Goal: Task Accomplishment & Management: Manage account settings

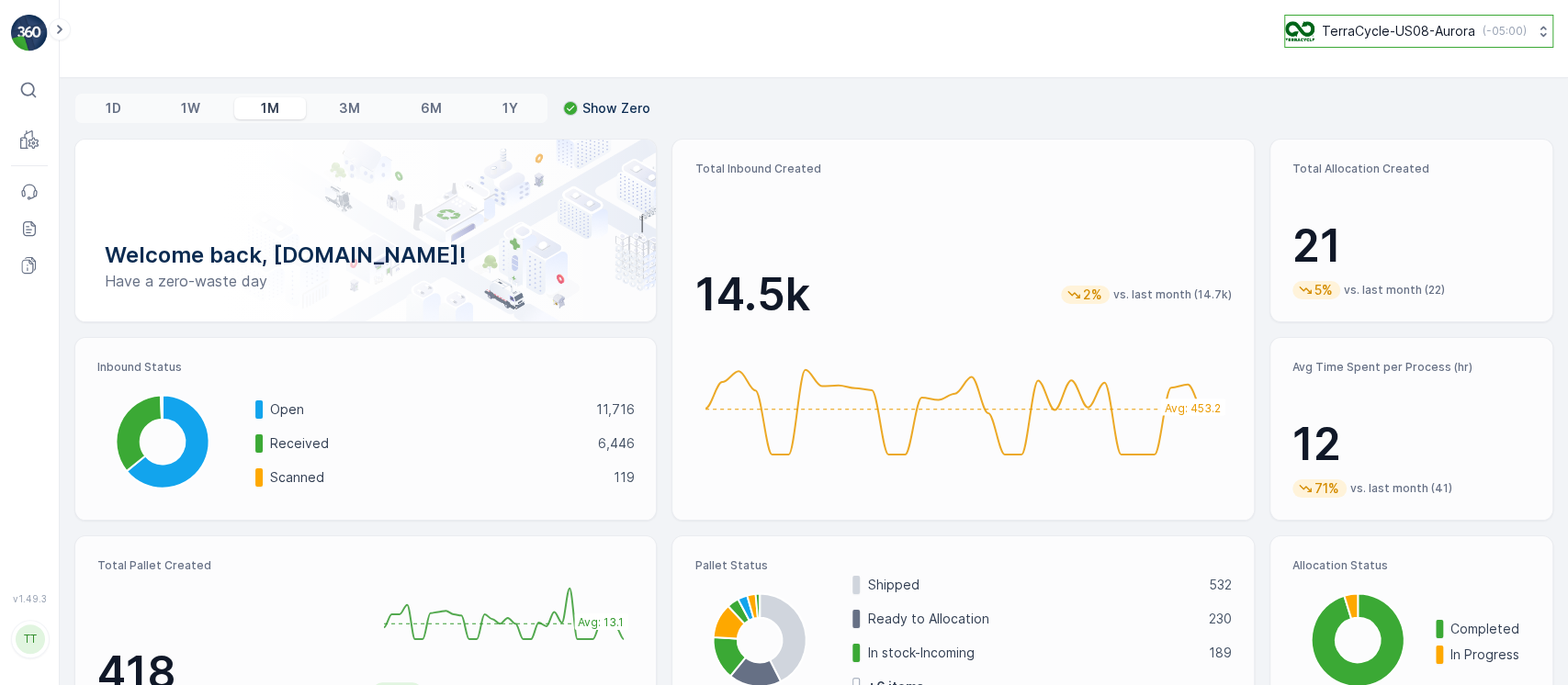
click at [1463, 35] on p "TerraCycle-US08-Aurora" at bounding box center [1399, 31] width 153 height 18
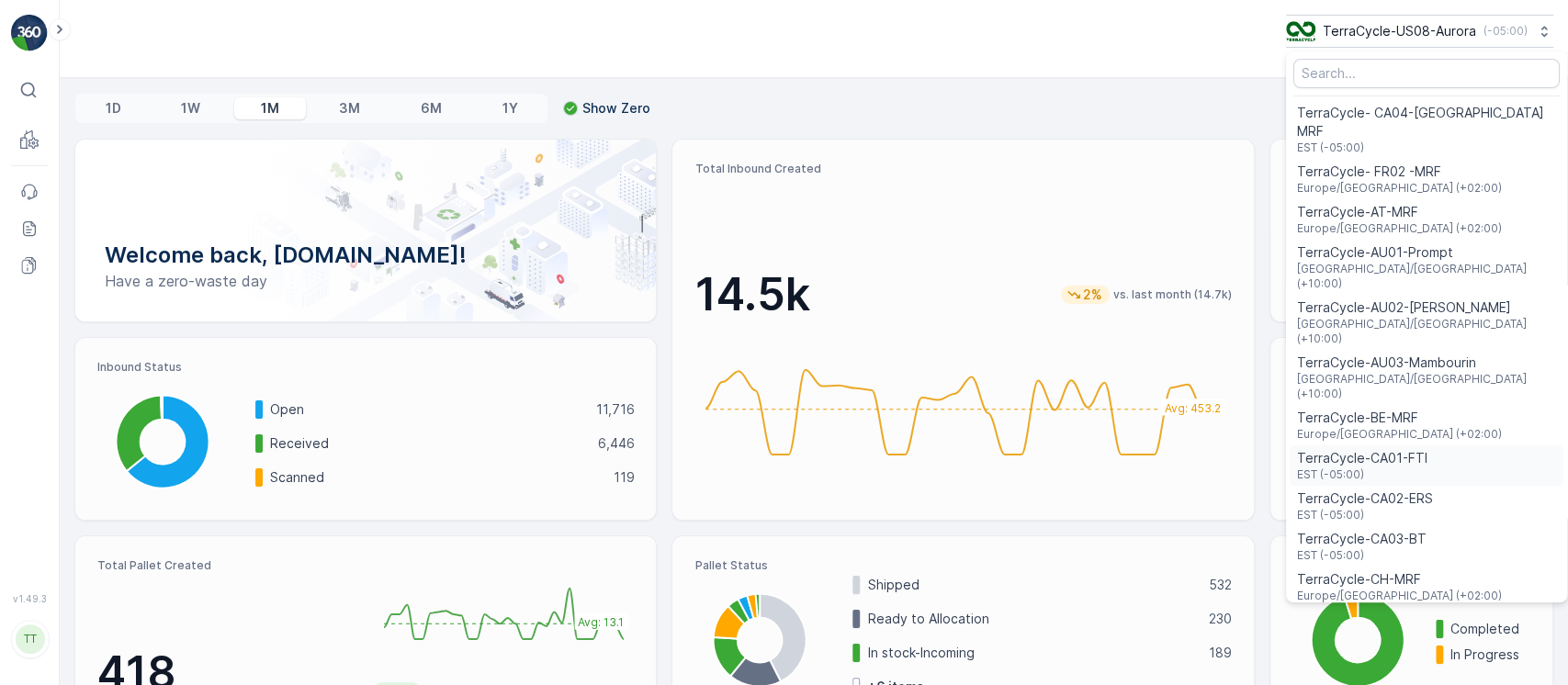
click at [1374, 449] on span "TerraCycle-CA01-FTI" at bounding box center [1362, 458] width 131 height 18
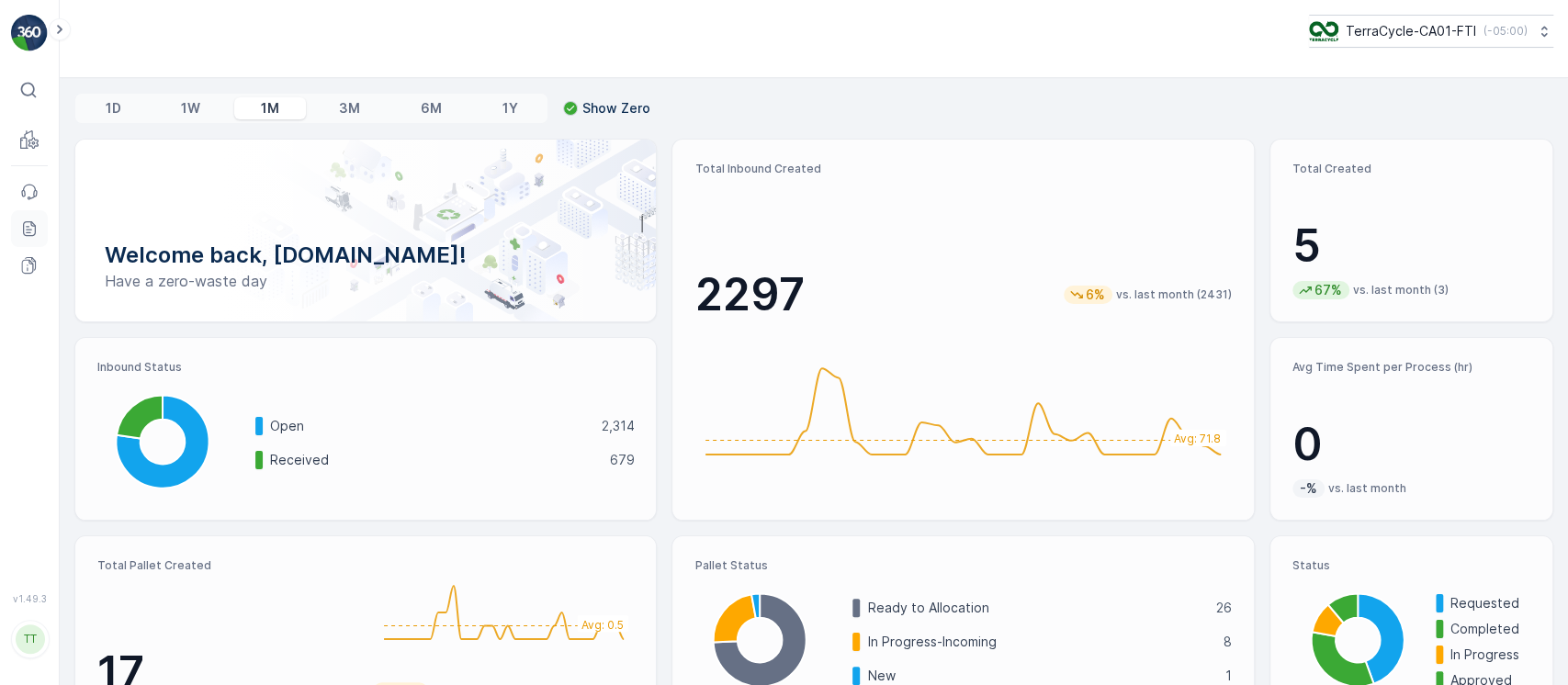
click at [33, 224] on icon at bounding box center [33, 223] width 4 height 4
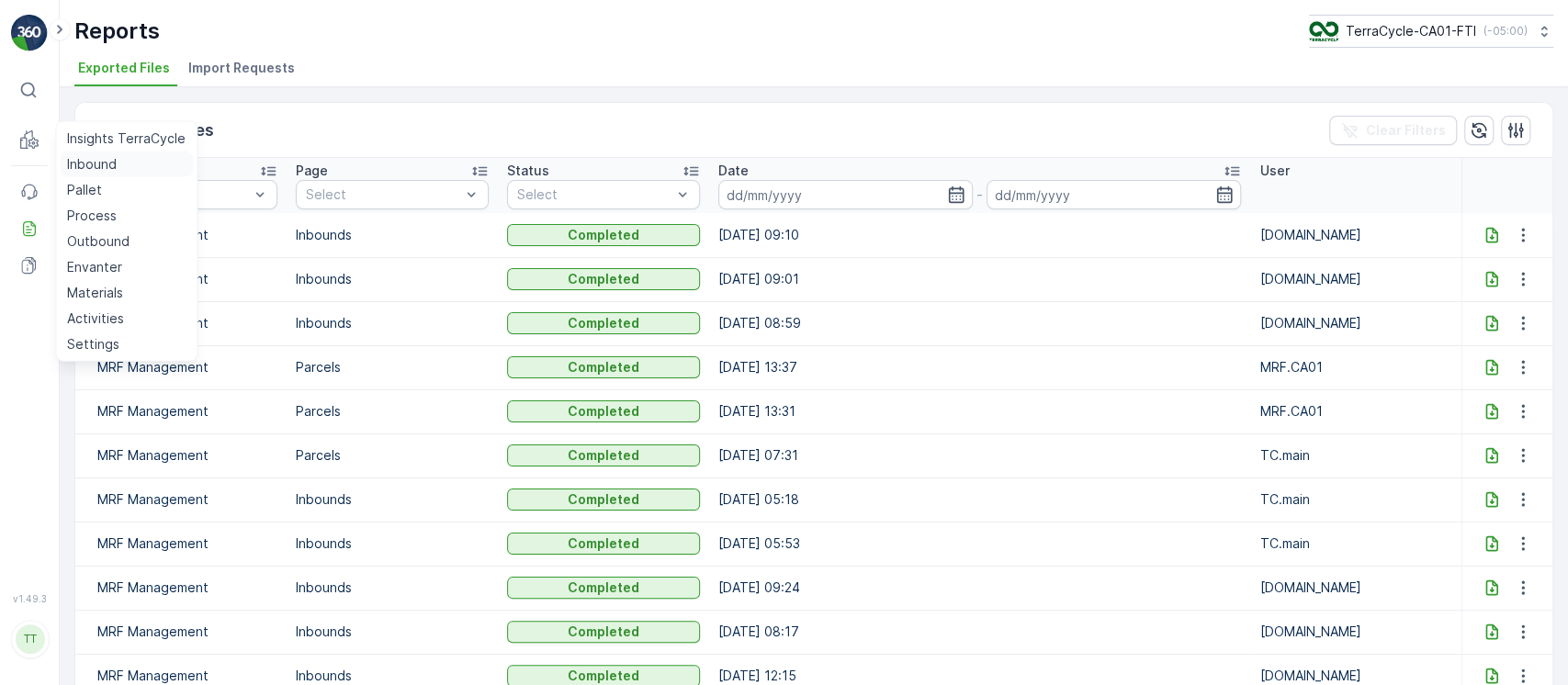
click at [81, 158] on p "Inbound" at bounding box center [91, 164] width 49 height 18
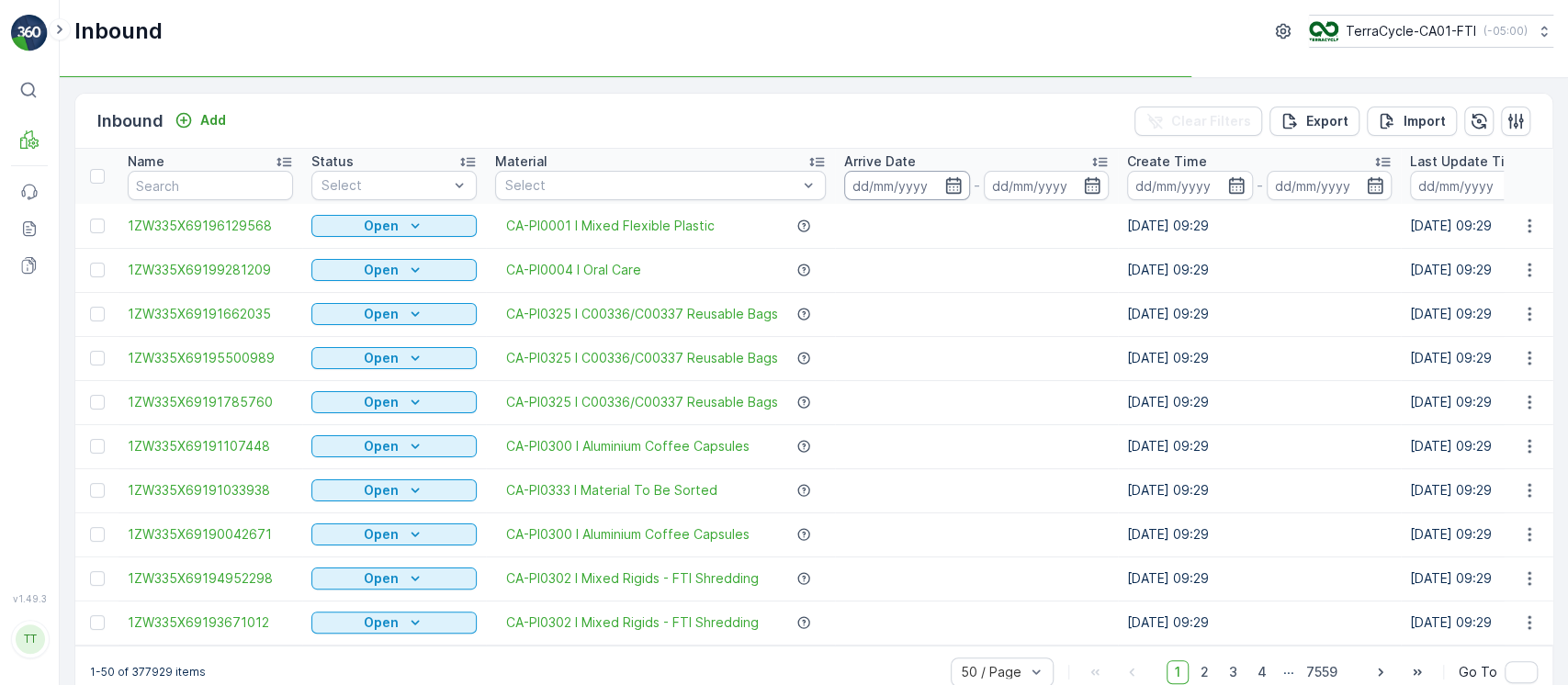
click at [901, 185] on input at bounding box center [907, 186] width 126 height 29
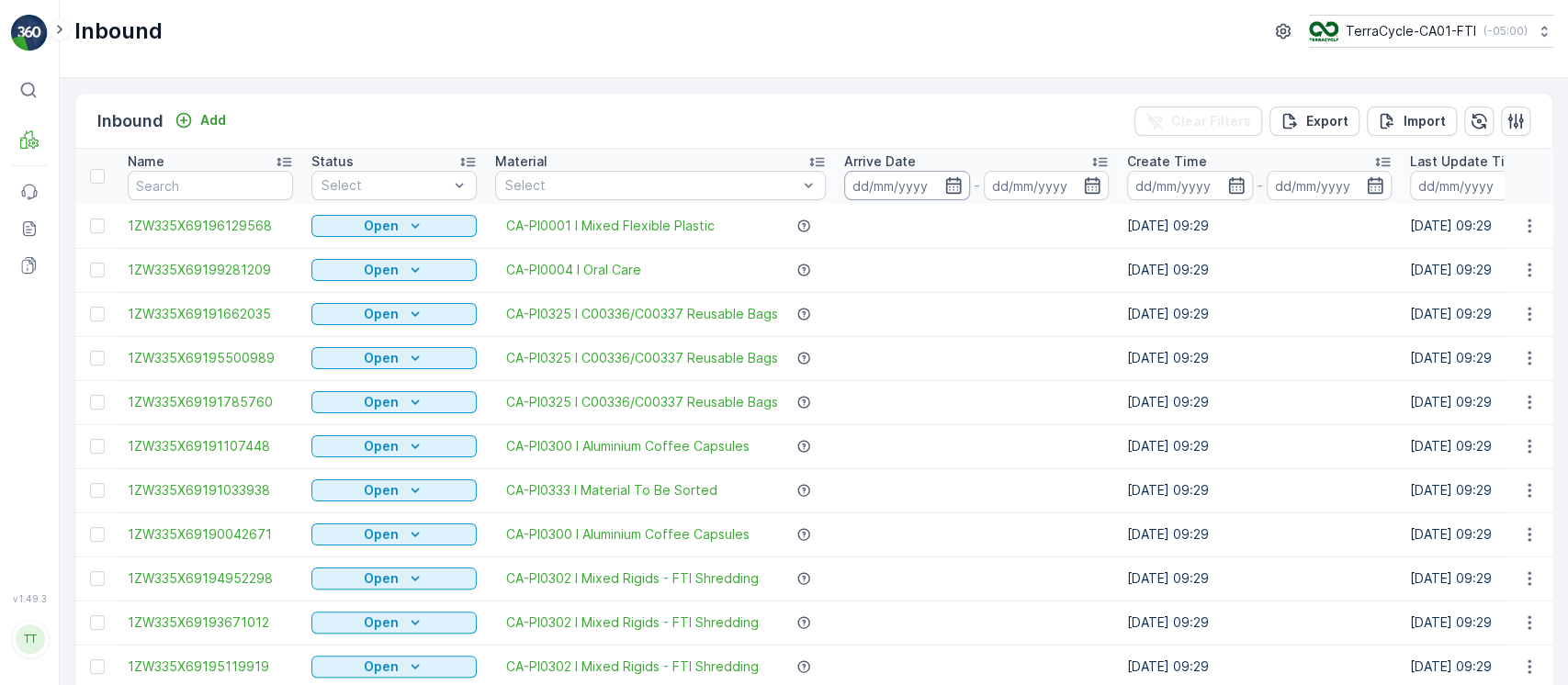
click at [922, 172] on input at bounding box center [907, 186] width 126 height 29
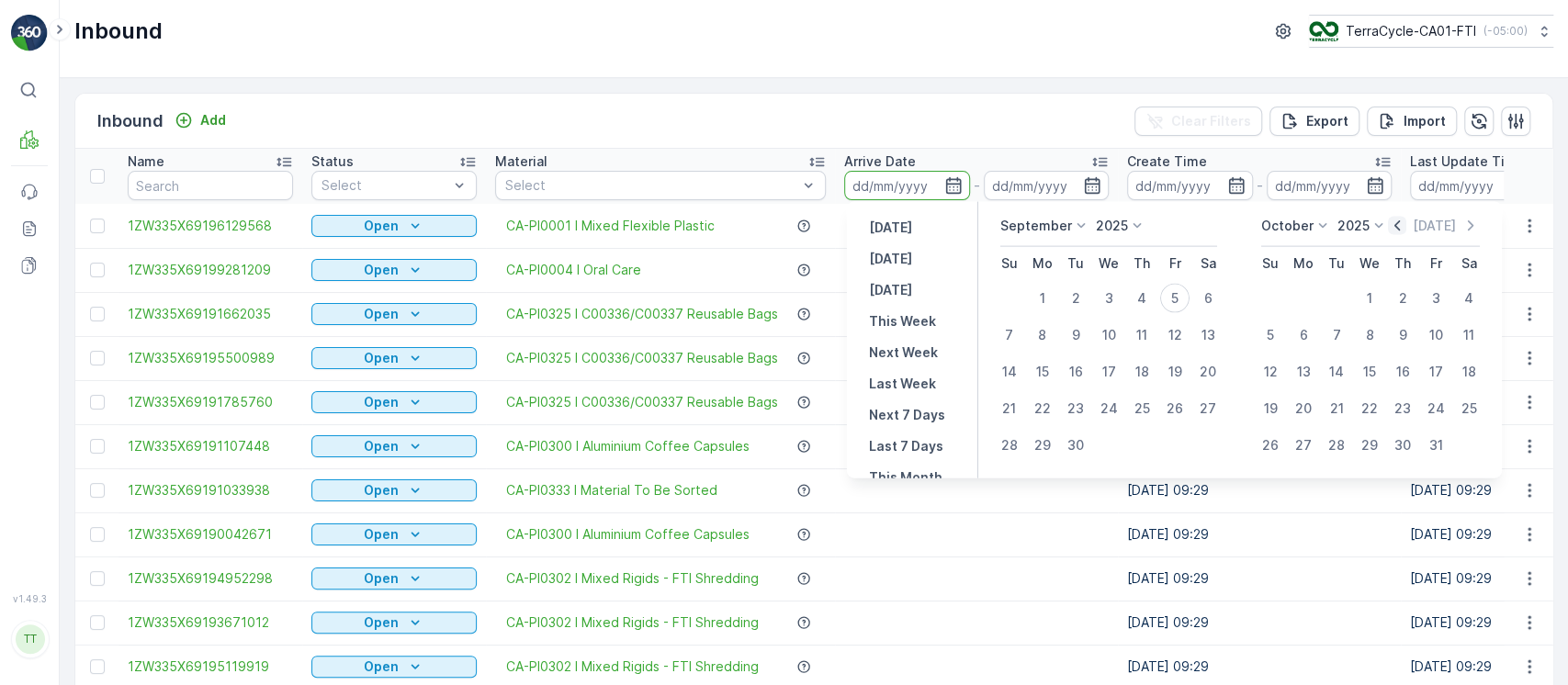
click at [1406, 226] on icon "button" at bounding box center [1397, 225] width 18 height 18
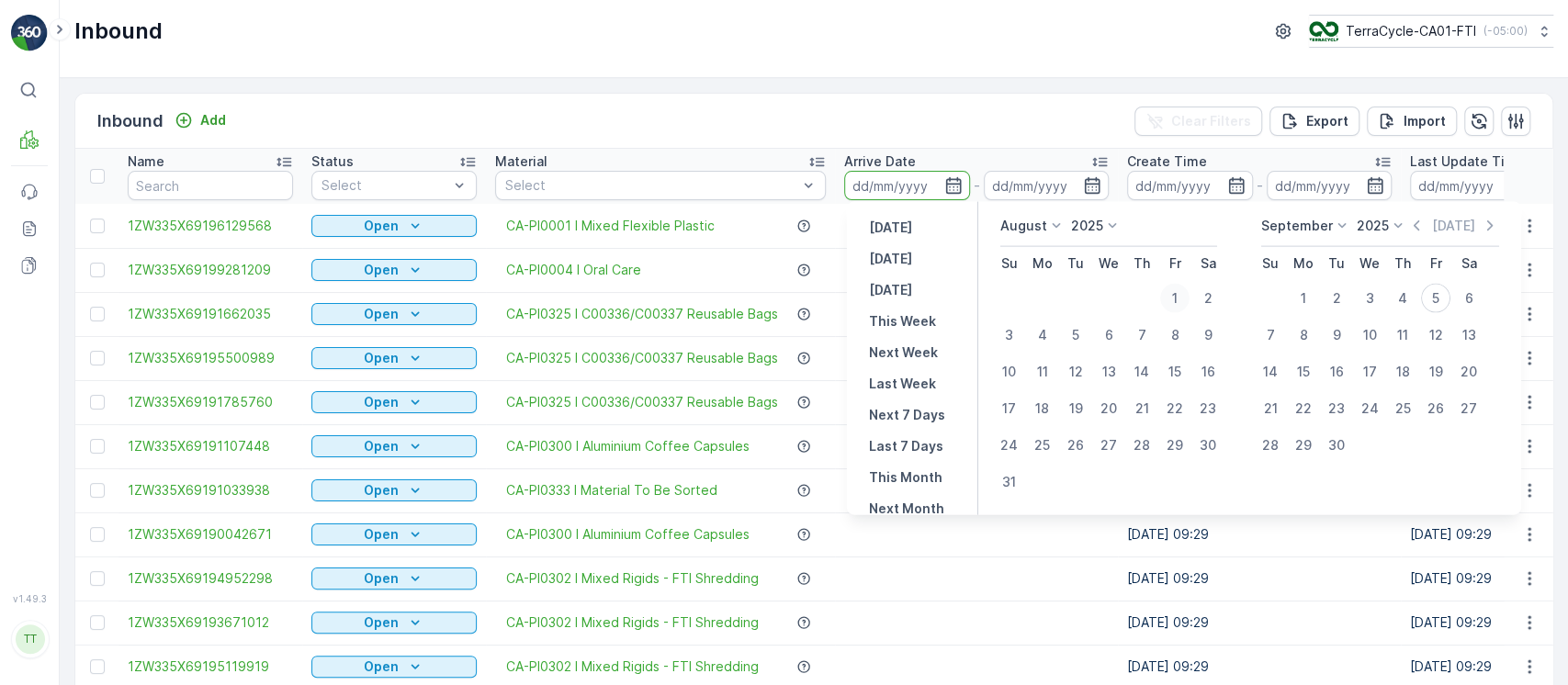
click at [1172, 294] on div "1" at bounding box center [1175, 298] width 29 height 29
type input "01.08.2025"
click at [1006, 491] on div "31" at bounding box center [1010, 482] width 29 height 29
type input "31.08.2025"
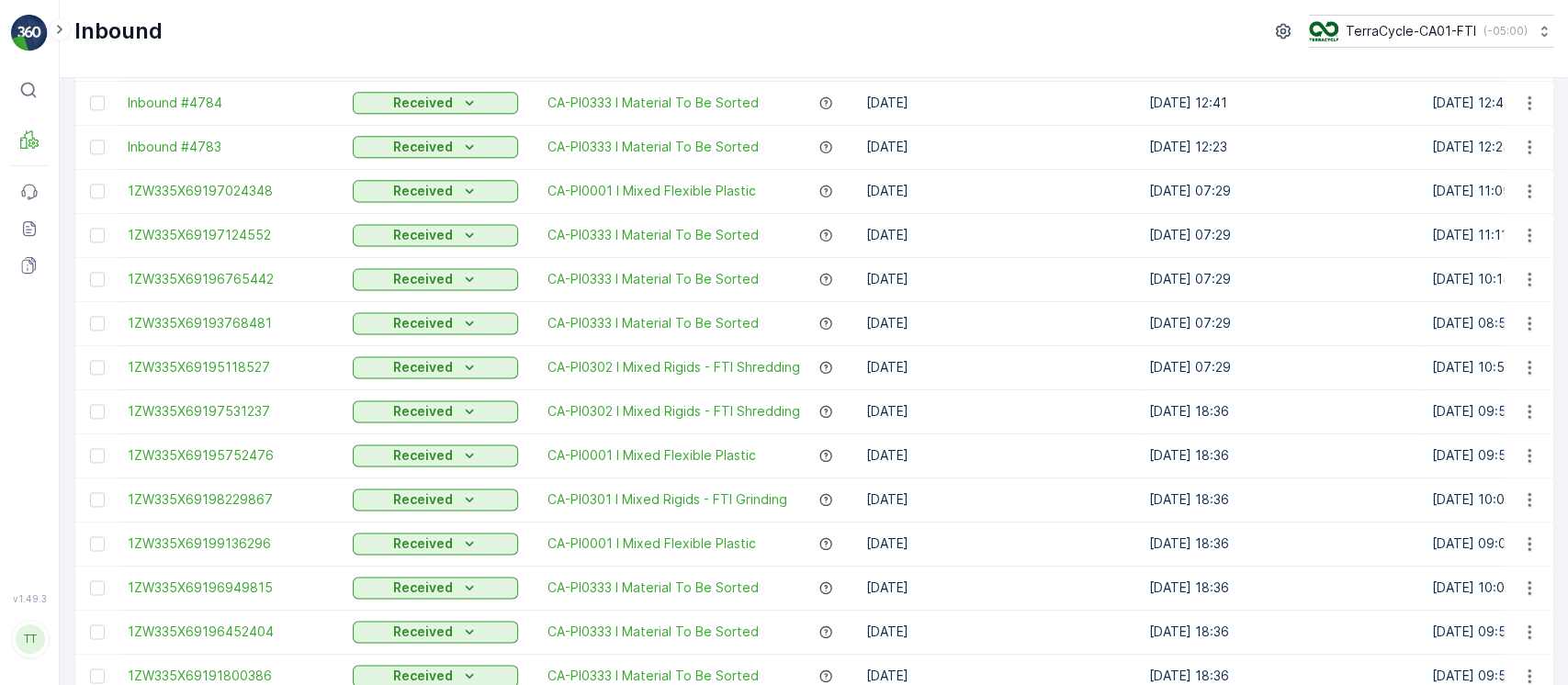
scroll to position [1800, 0]
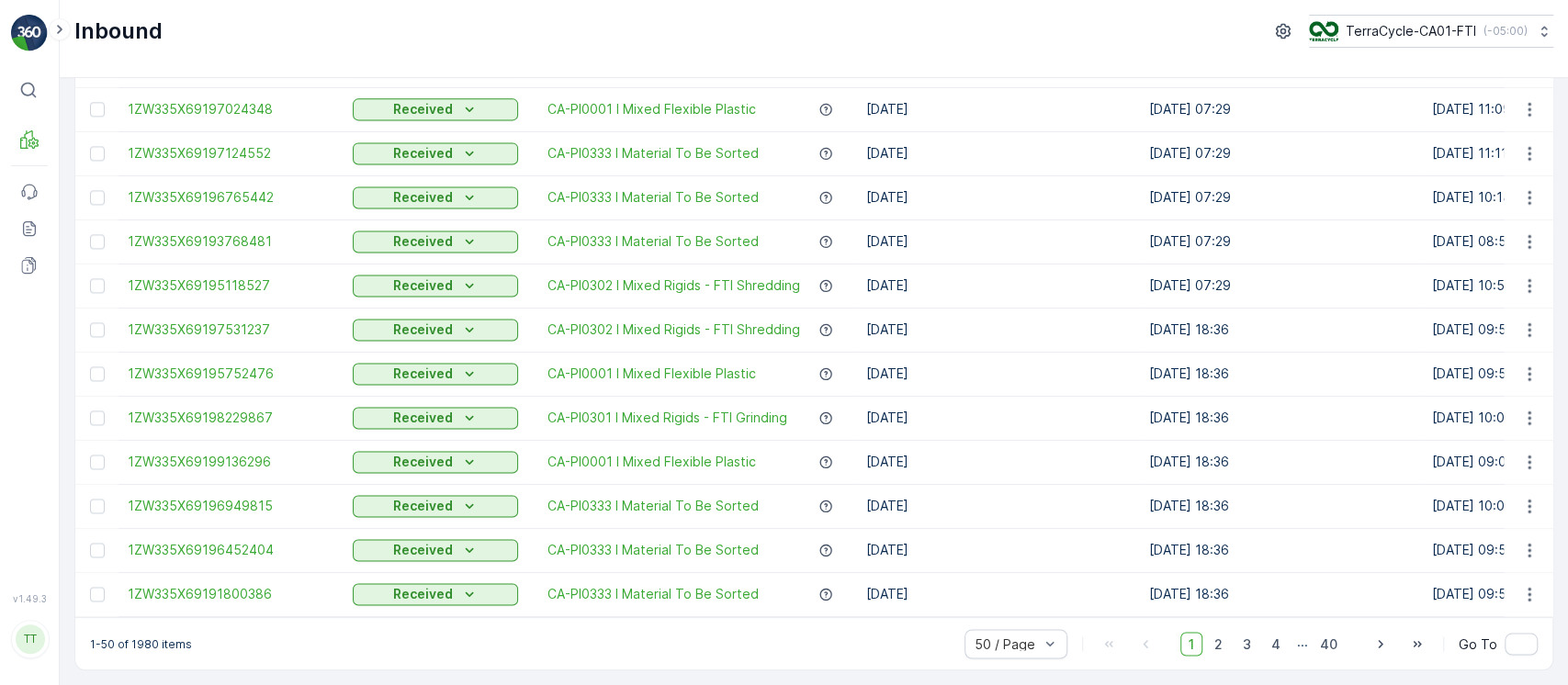
click at [149, 639] on p "1-50 of 1980 items" at bounding box center [140, 643] width 102 height 15
copy p "1980"
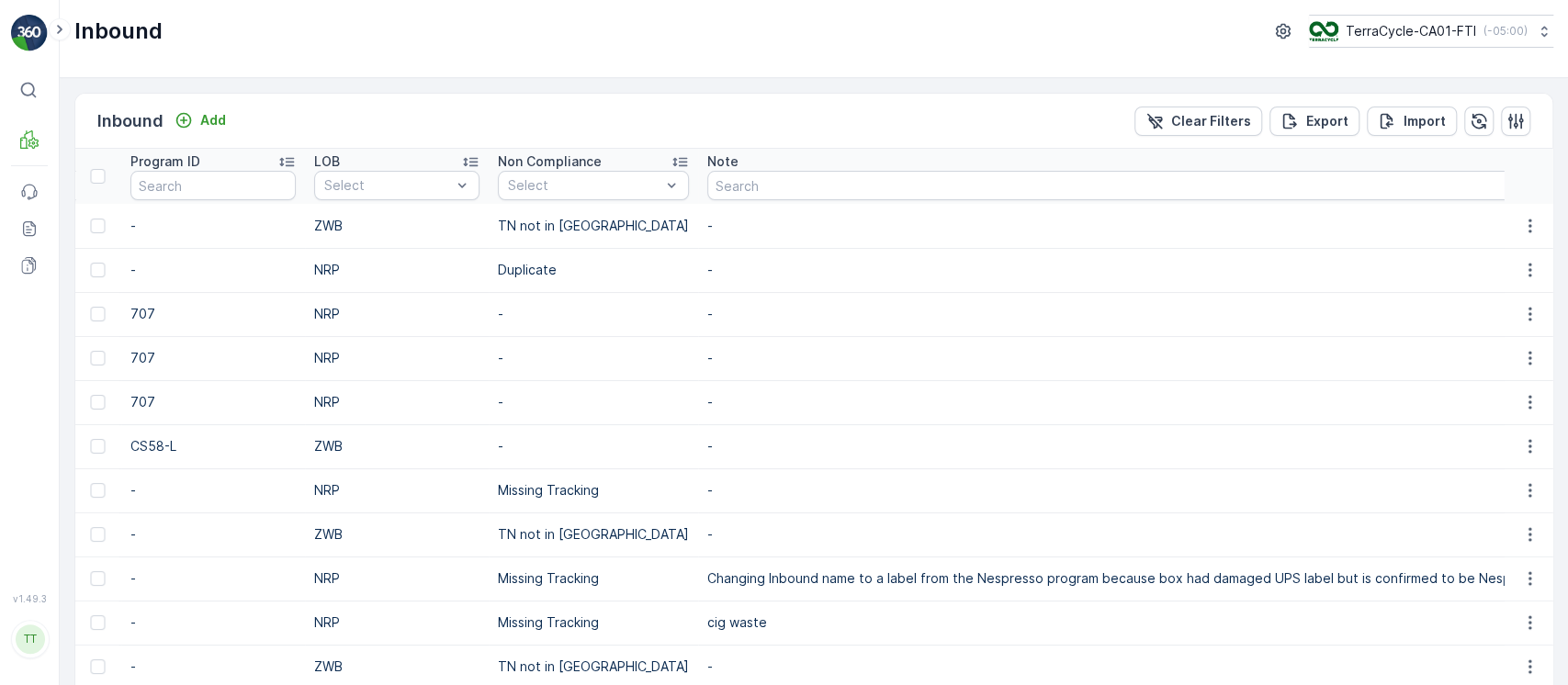
scroll to position [0, 2433]
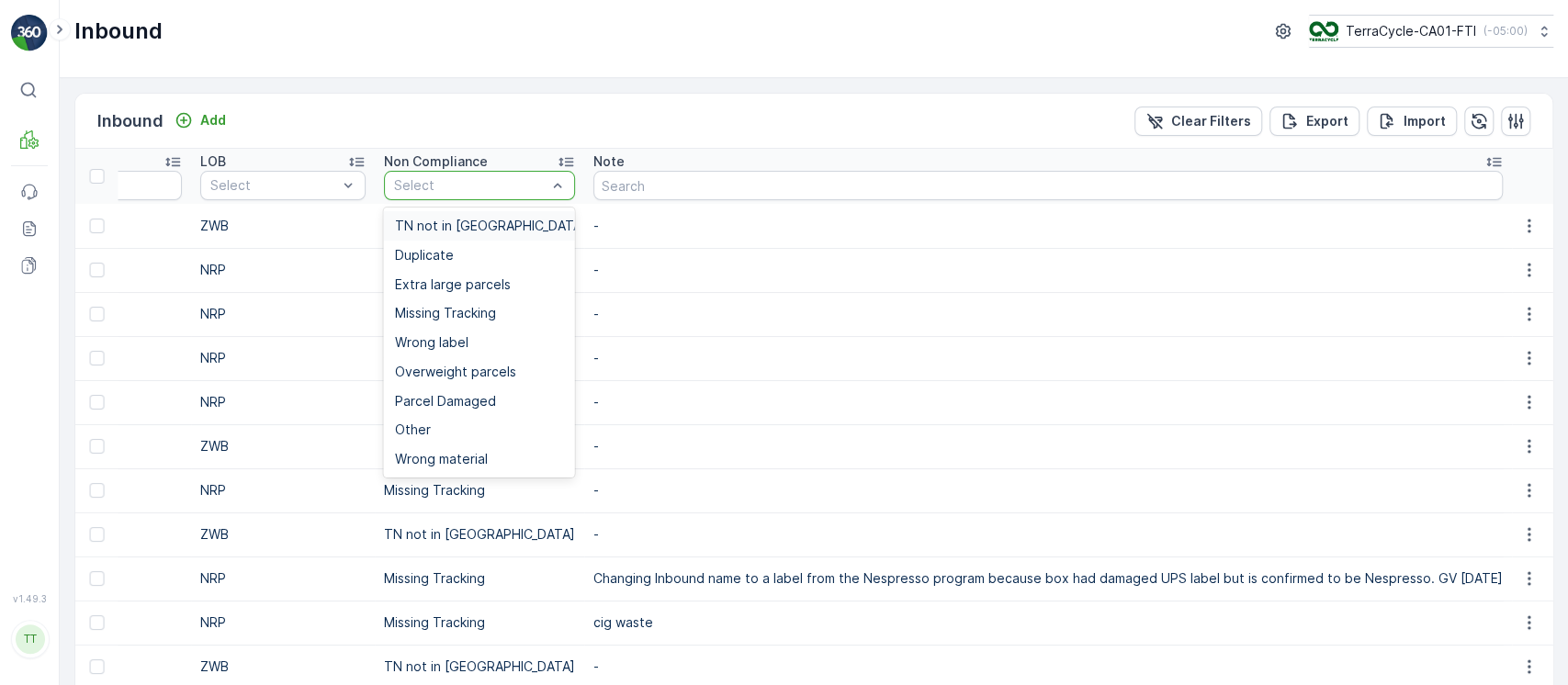
click at [470, 211] on div "TN not in Evreka" at bounding box center [479, 225] width 191 height 29
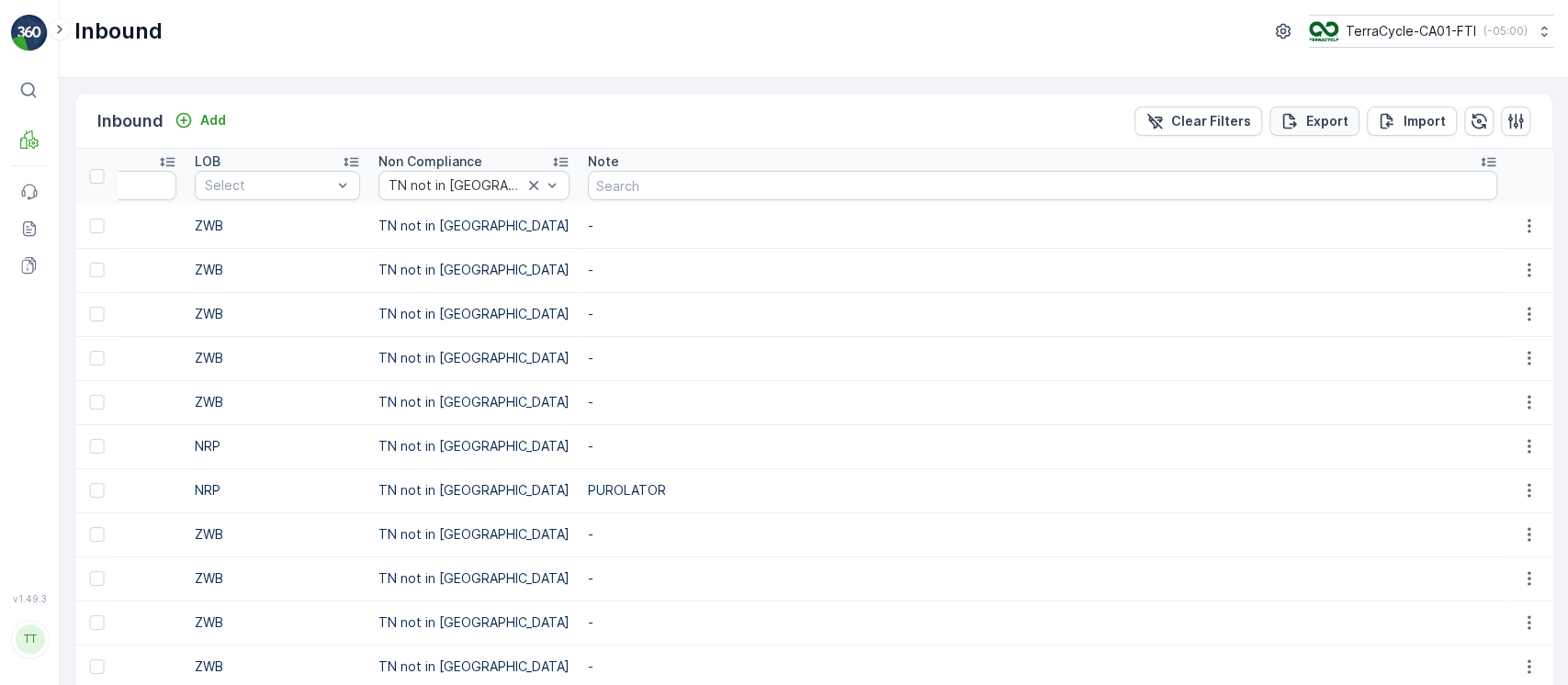
click at [1335, 116] on p "Export" at bounding box center [1327, 121] width 43 height 18
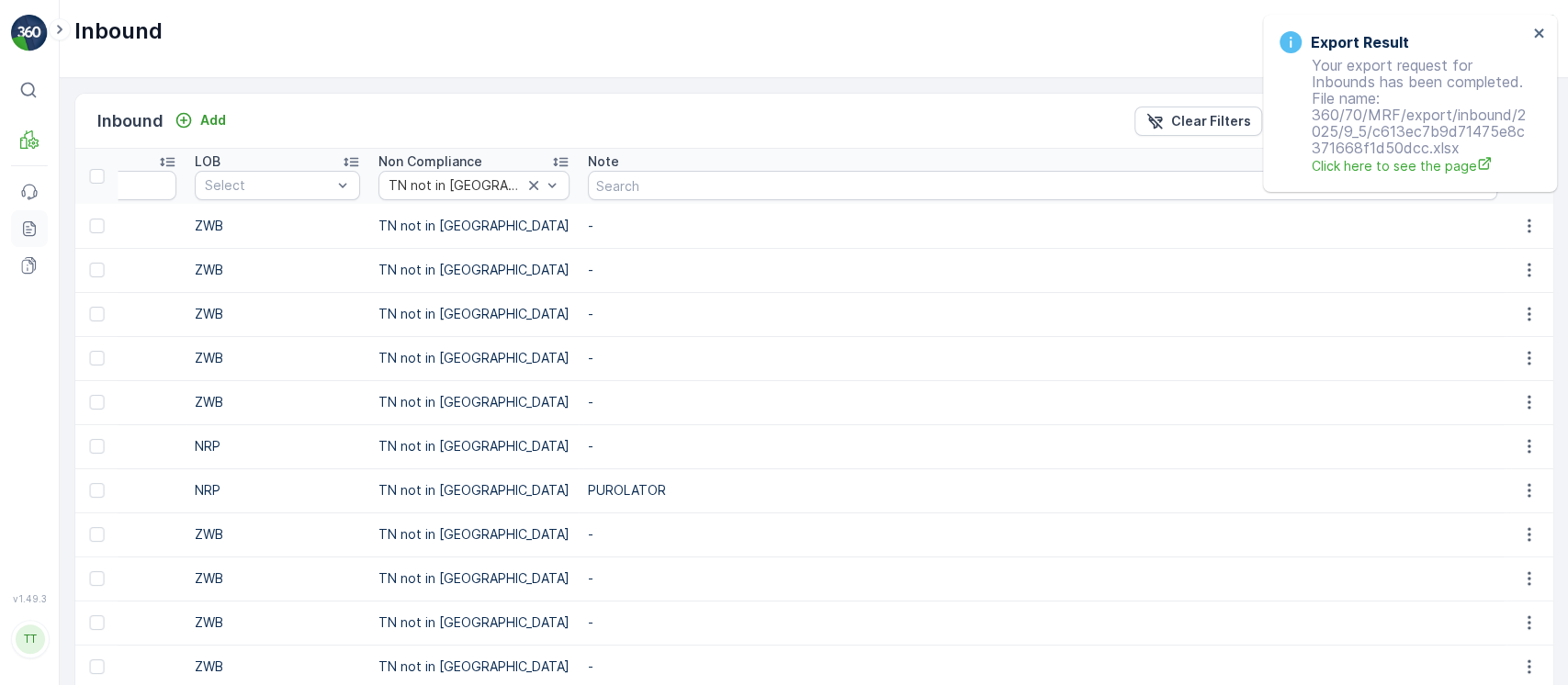
click at [34, 217] on link "Reports" at bounding box center [29, 228] width 37 height 37
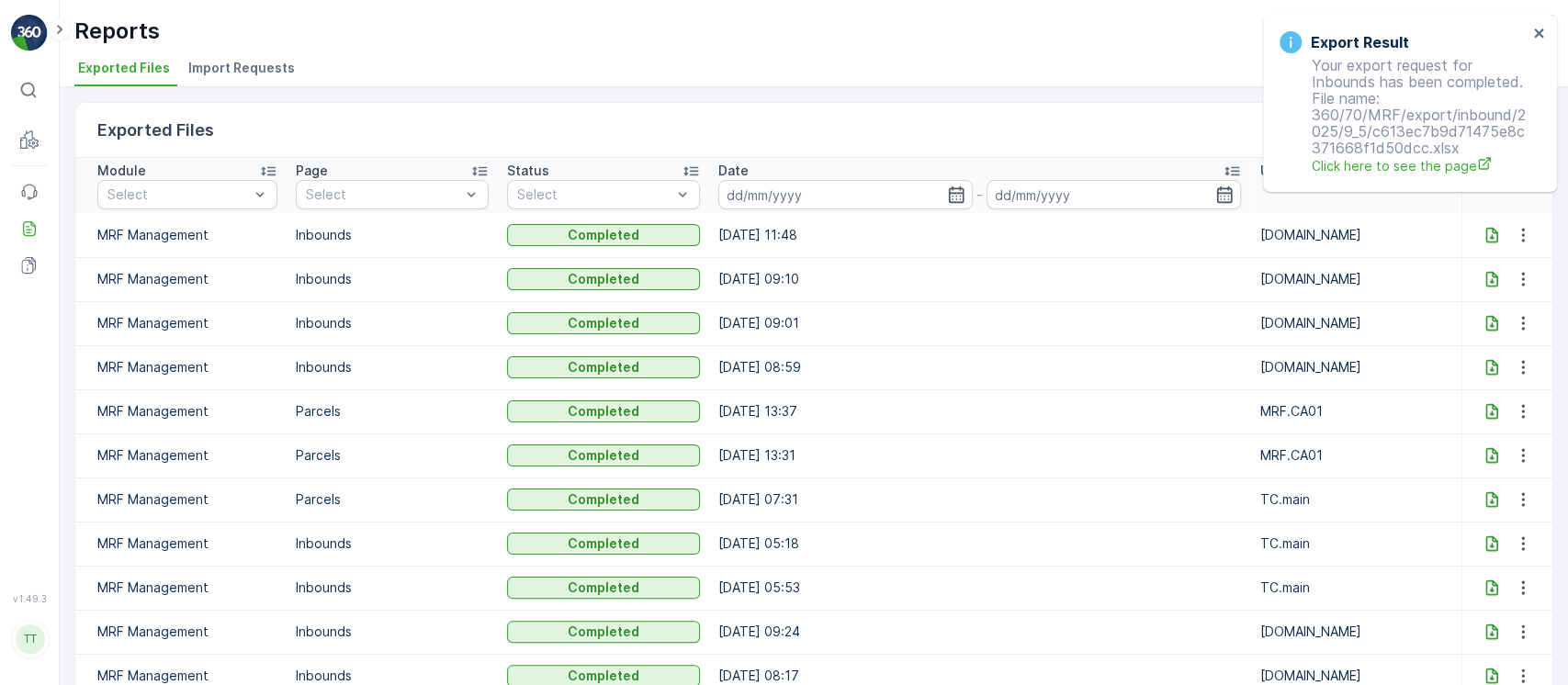
click at [1484, 230] on icon at bounding box center [1492, 234] width 18 height 18
click at [1531, 36] on div "Export Result Your export request for Inbounds has been completed. File name: 3…" at bounding box center [1403, 104] width 259 height 155
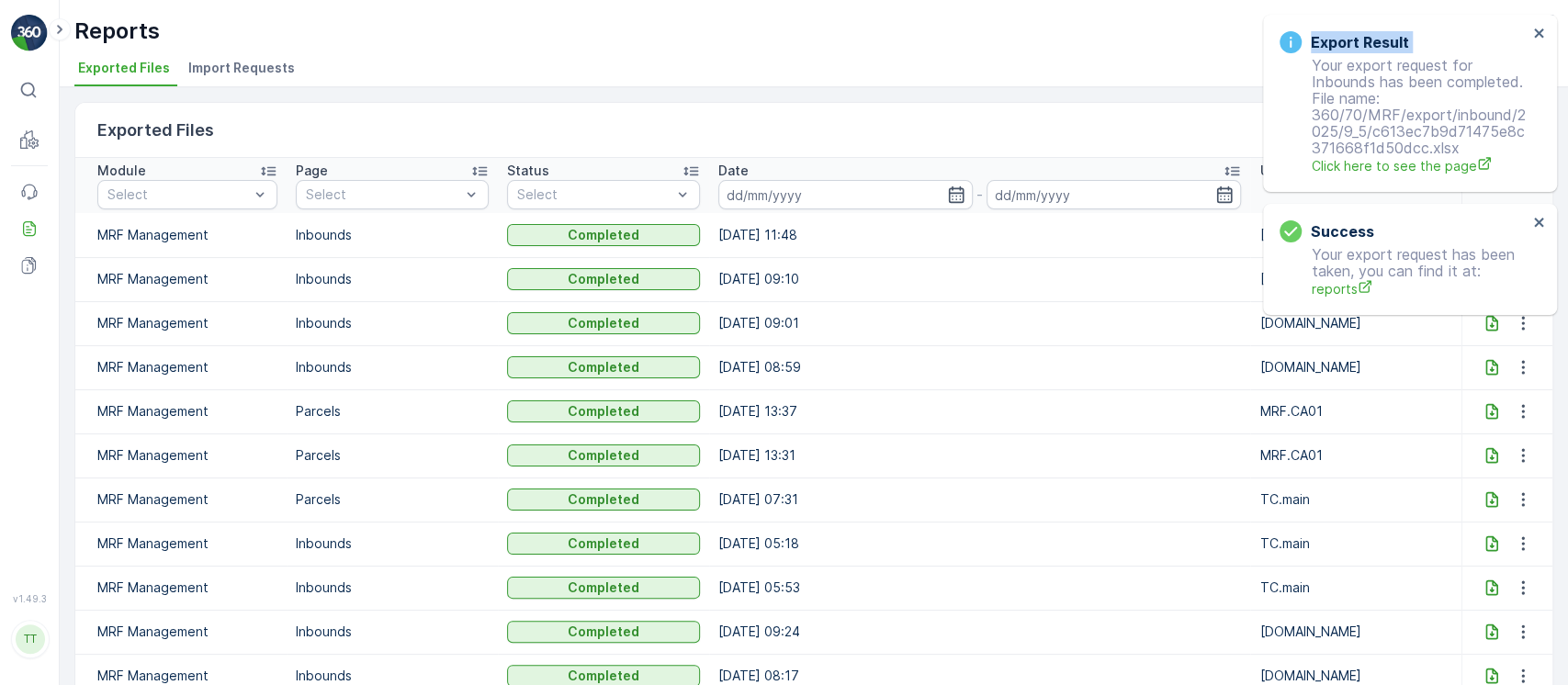
click at [1531, 36] on div "Export Result Your export request for Inbounds has been completed. File name: 3…" at bounding box center [1403, 104] width 259 height 155
click at [1539, 31] on icon "close" at bounding box center [1538, 32] width 9 height 9
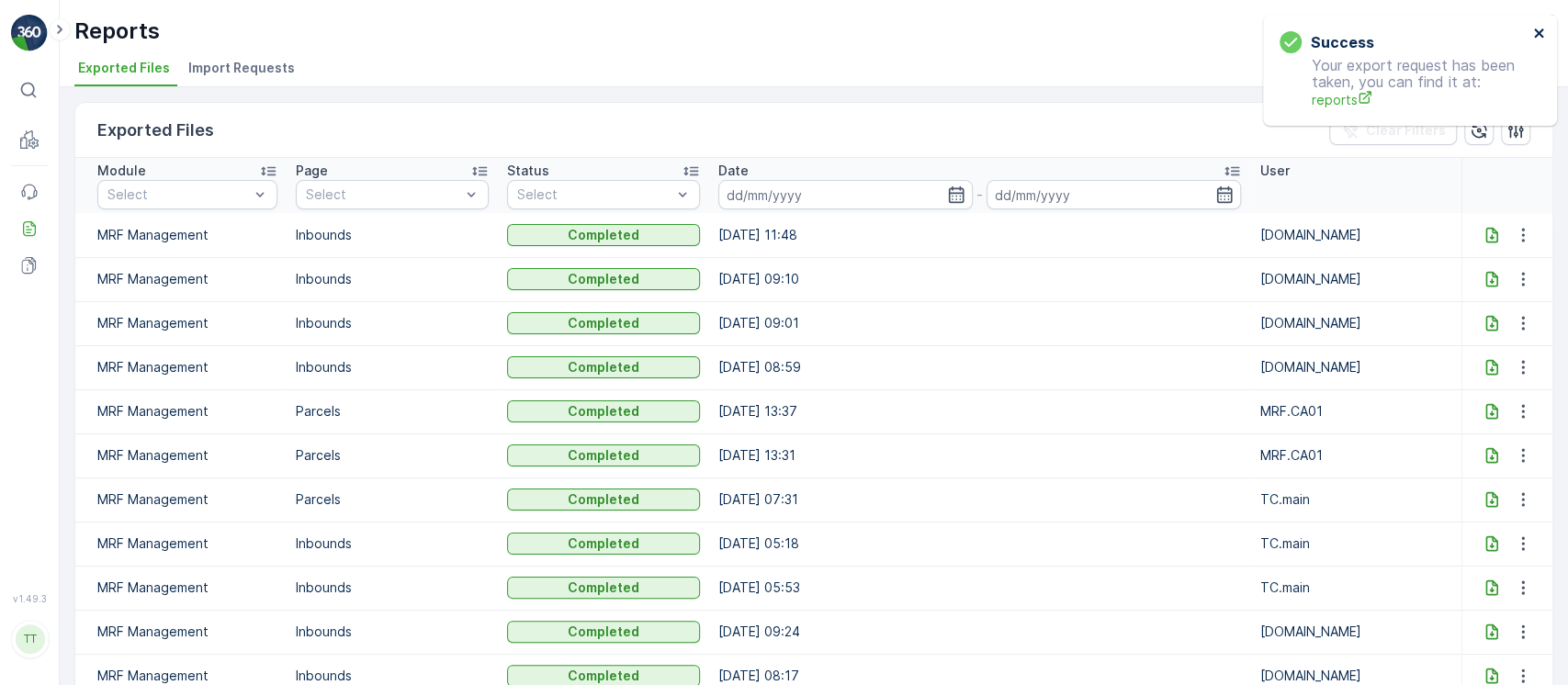
click at [1539, 31] on icon "close" at bounding box center [1538, 32] width 9 height 9
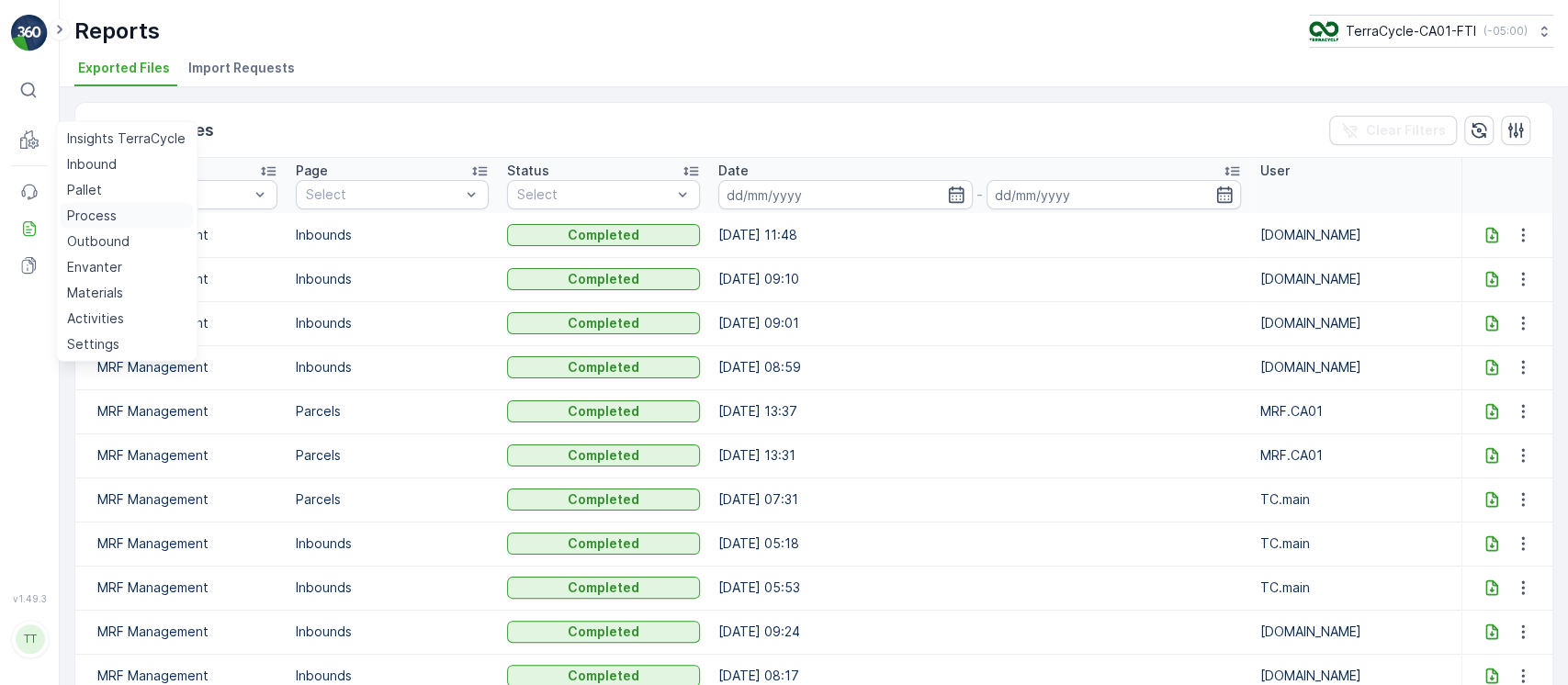
click at [106, 216] on p "Process" at bounding box center [91, 216] width 49 height 18
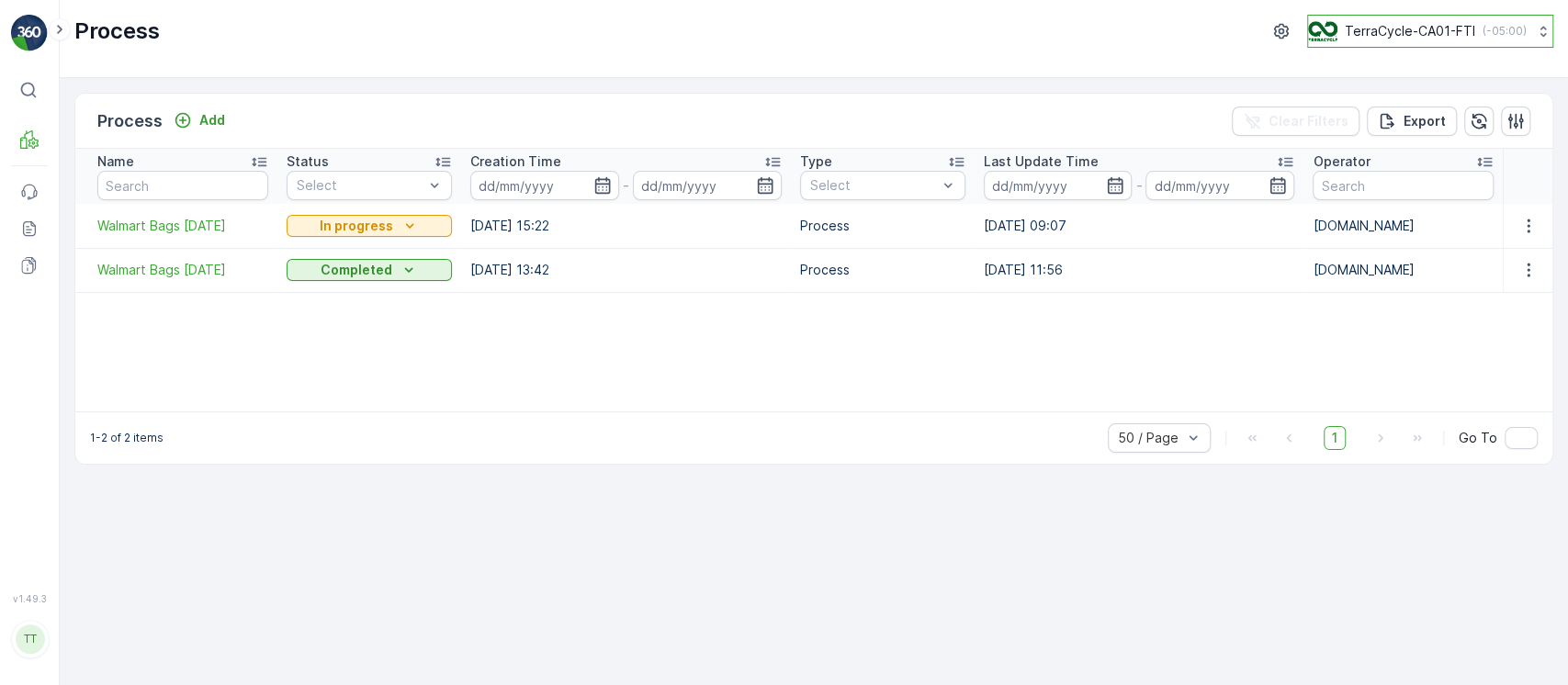
click at [1486, 45] on button "TerraCycle-CA01-FTI ( -05:00 )" at bounding box center [1430, 31] width 246 height 33
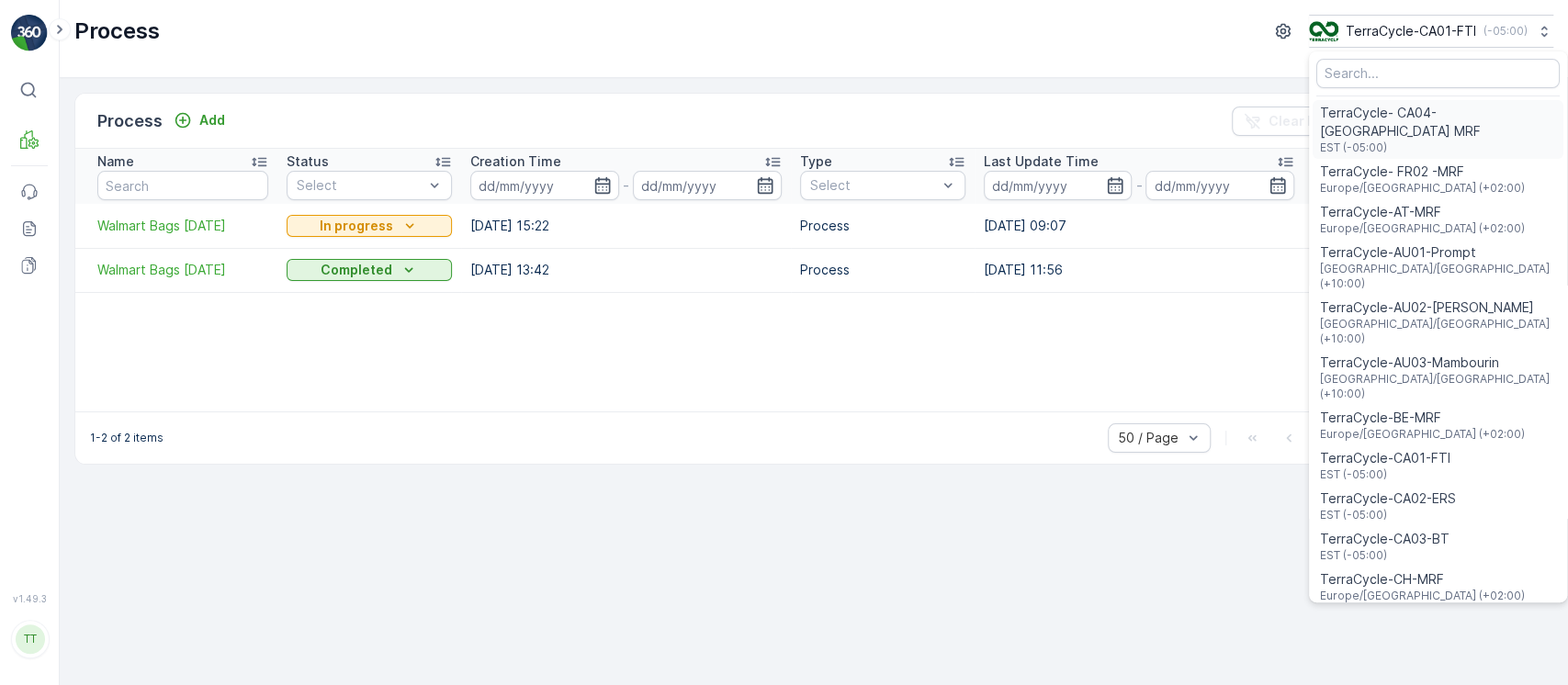
drag, startPoint x: 1398, startPoint y: 139, endPoint x: 1404, endPoint y: 126, distance: 14.3
click at [1404, 126] on ul "TerraCycle- CA04-Canada MRF EST (-05:00) TerraCycle- FR02 -MRF Europe/Paris (+0…" at bounding box center [1437, 326] width 258 height 551
click at [1404, 140] on span "EST (-05:00)" at bounding box center [1438, 147] width 236 height 15
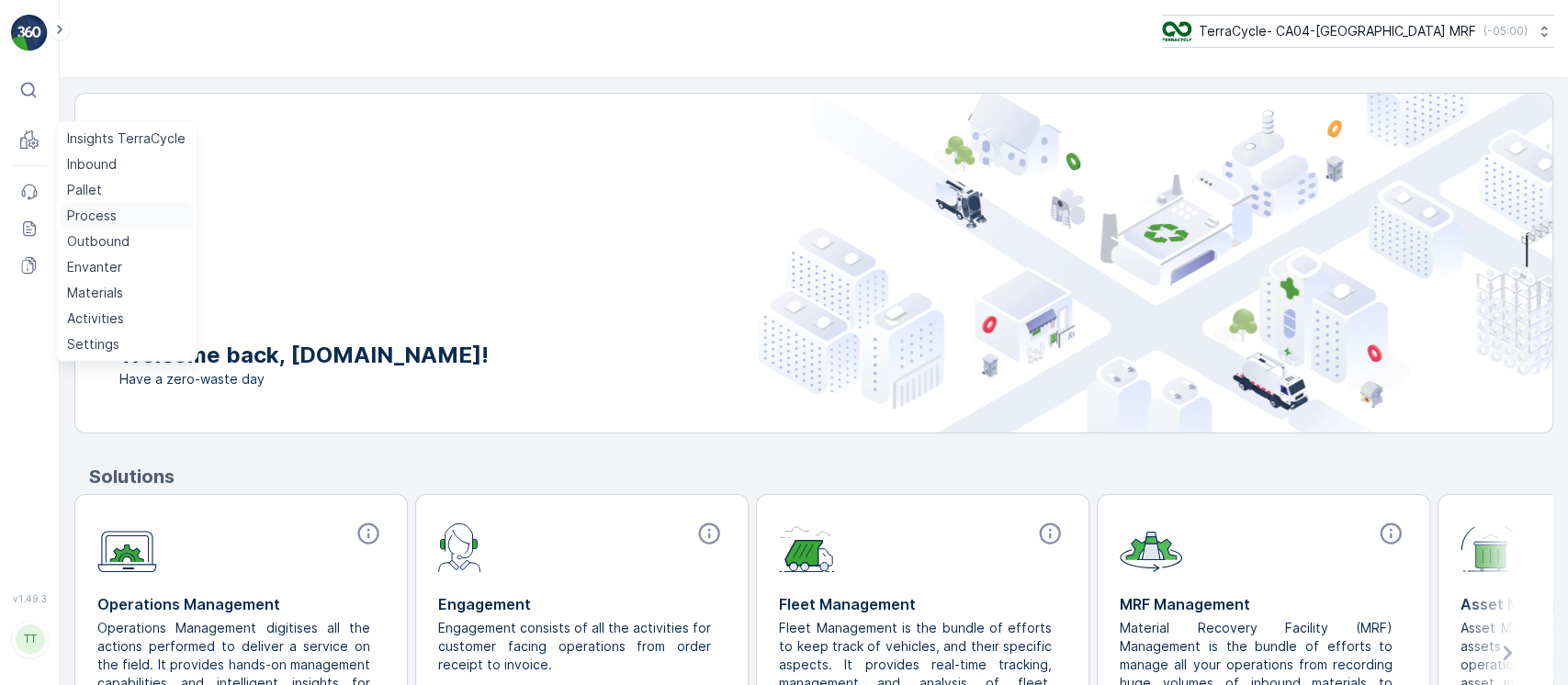
click at [113, 219] on p "Process" at bounding box center [91, 216] width 49 height 18
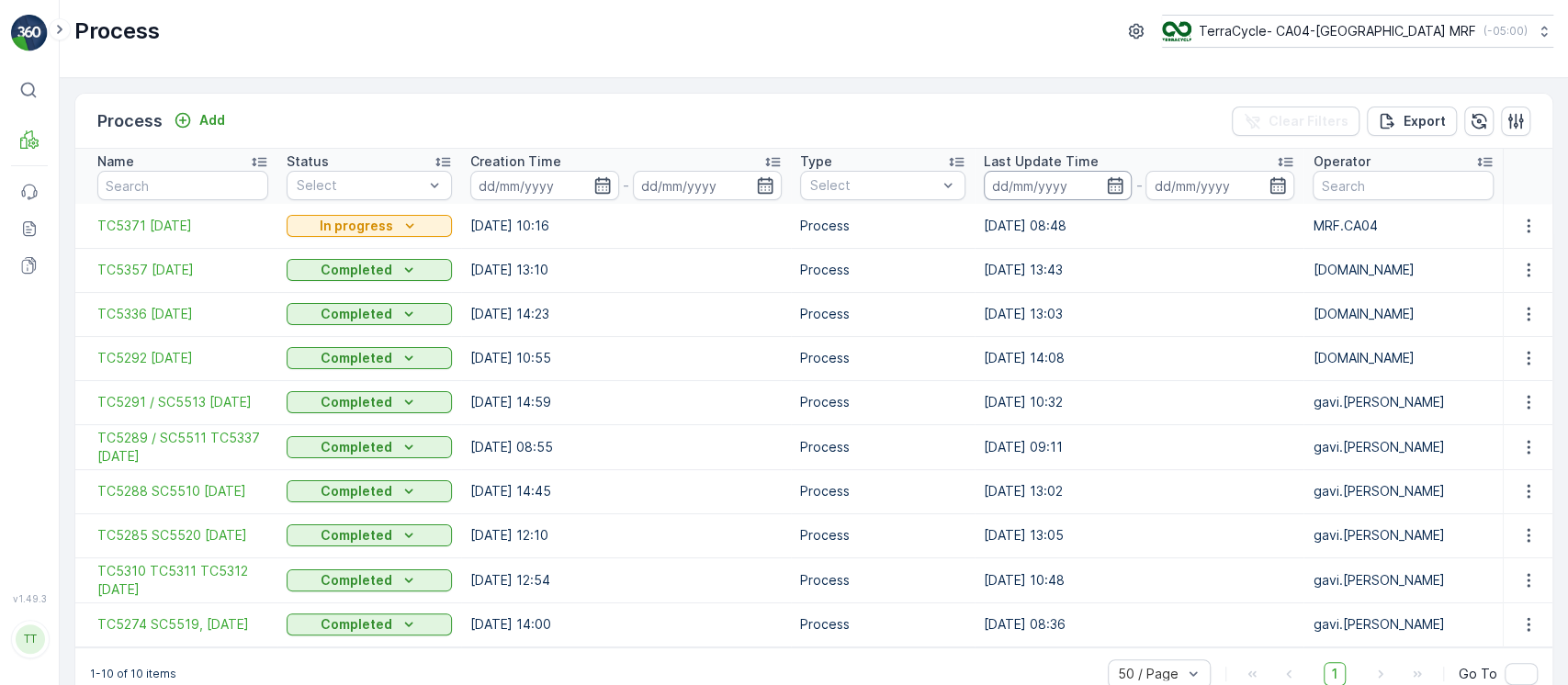
click at [1040, 187] on input at bounding box center [1058, 186] width 149 height 29
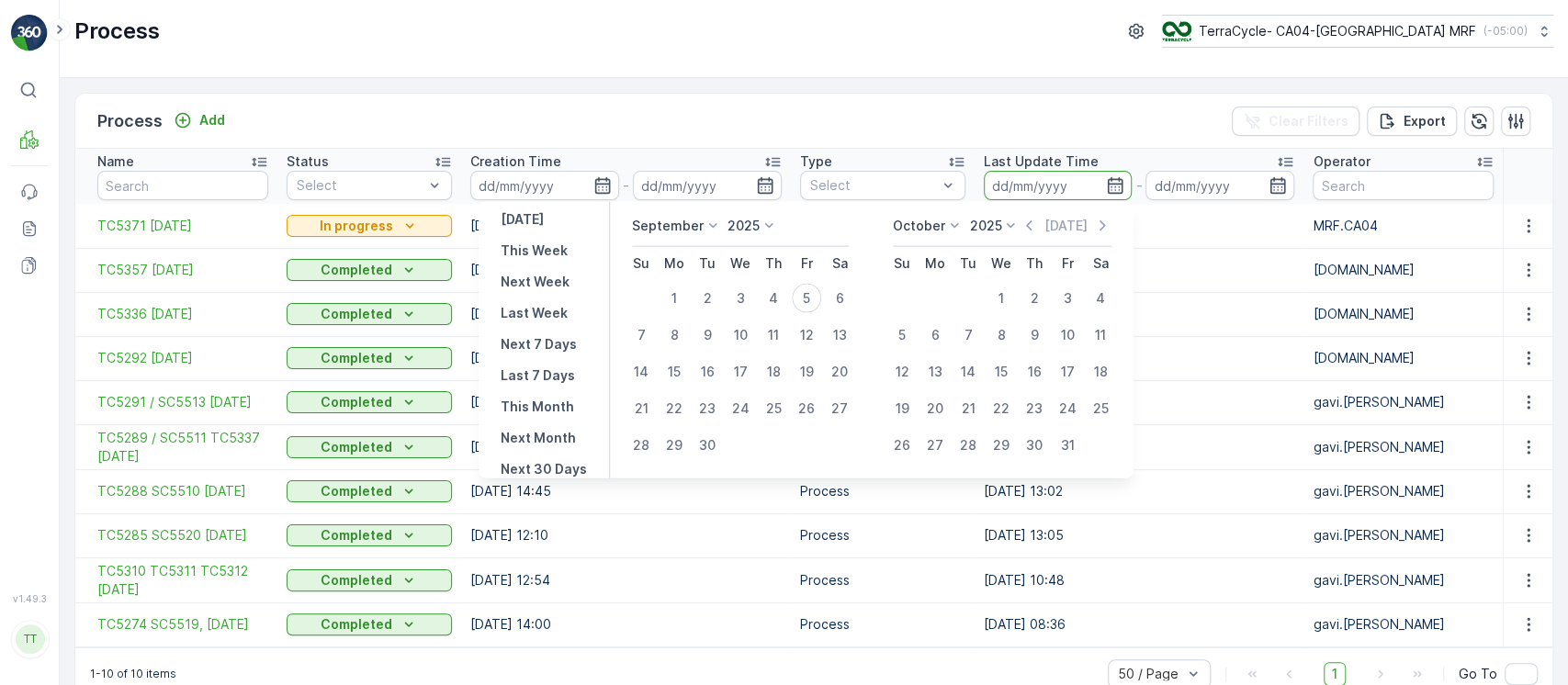
scroll to position [122, 0]
click at [551, 443] on p "Last 30 Days" at bounding box center [542, 449] width 84 height 18
type input "07.08.2025"
type input "05.09.2025"
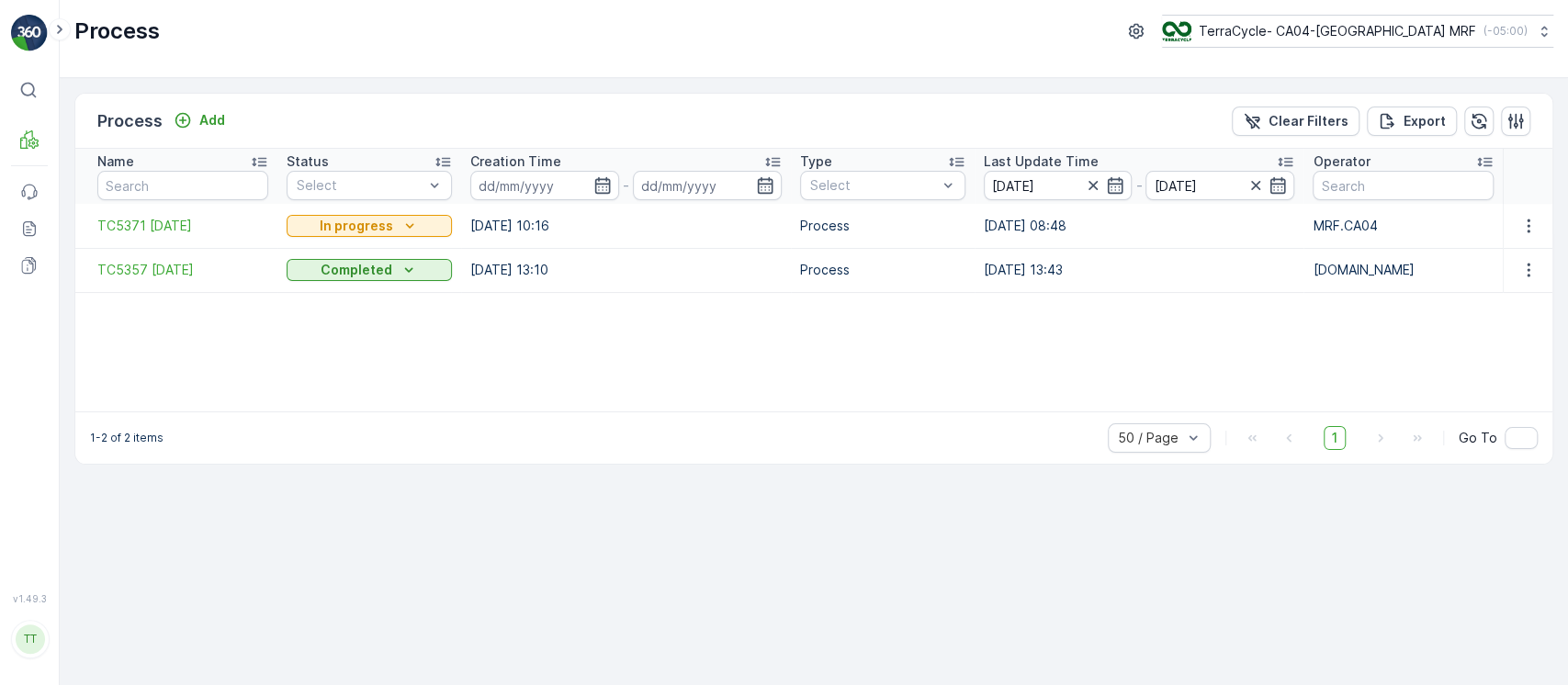
click at [1021, 180] on input "07.08.2025" at bounding box center [1058, 186] width 149 height 29
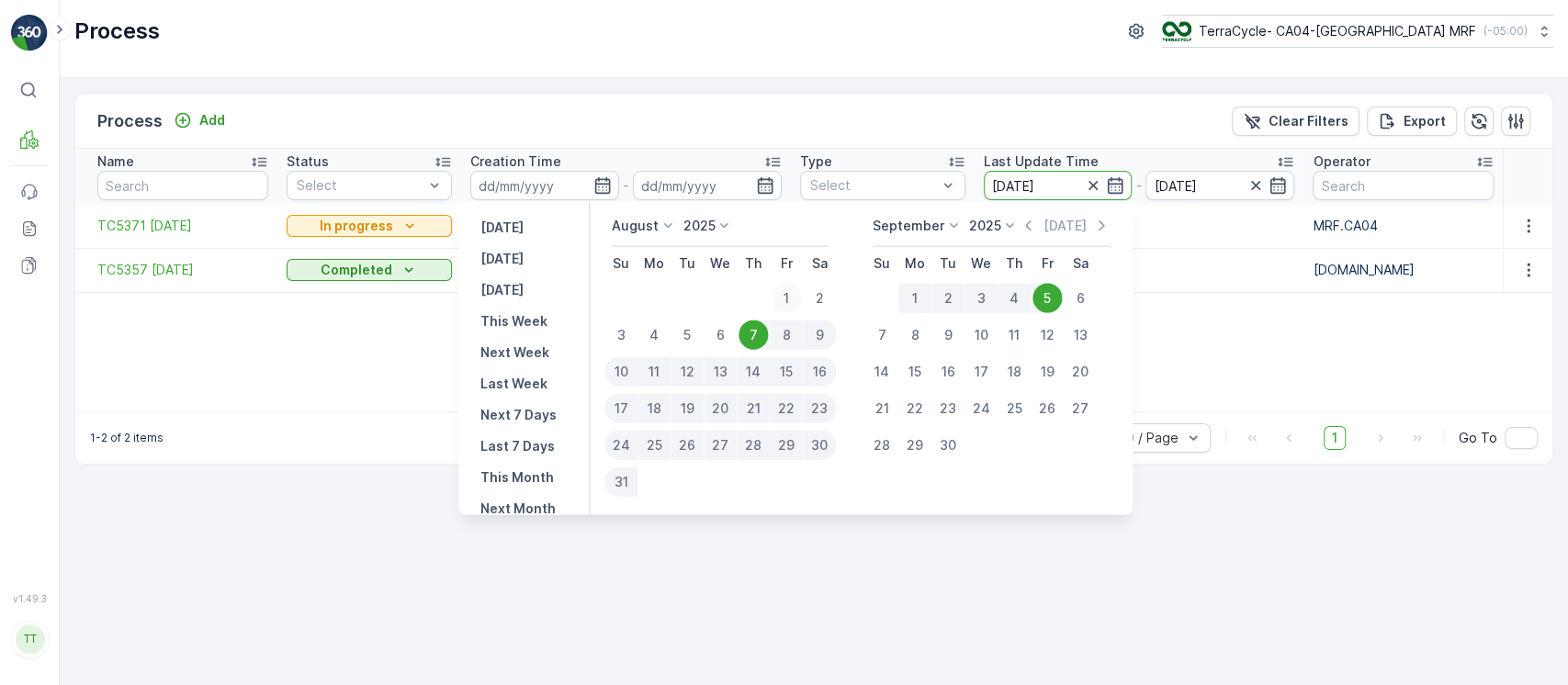
click at [800, 289] on div "1" at bounding box center [786, 298] width 29 height 29
type input "01.08.2025"
click at [368, 337] on div "Name Status Select Creation Time - Type Select Last Update Time 01.08.2025 - 05…" at bounding box center [814, 280] width 1477 height 262
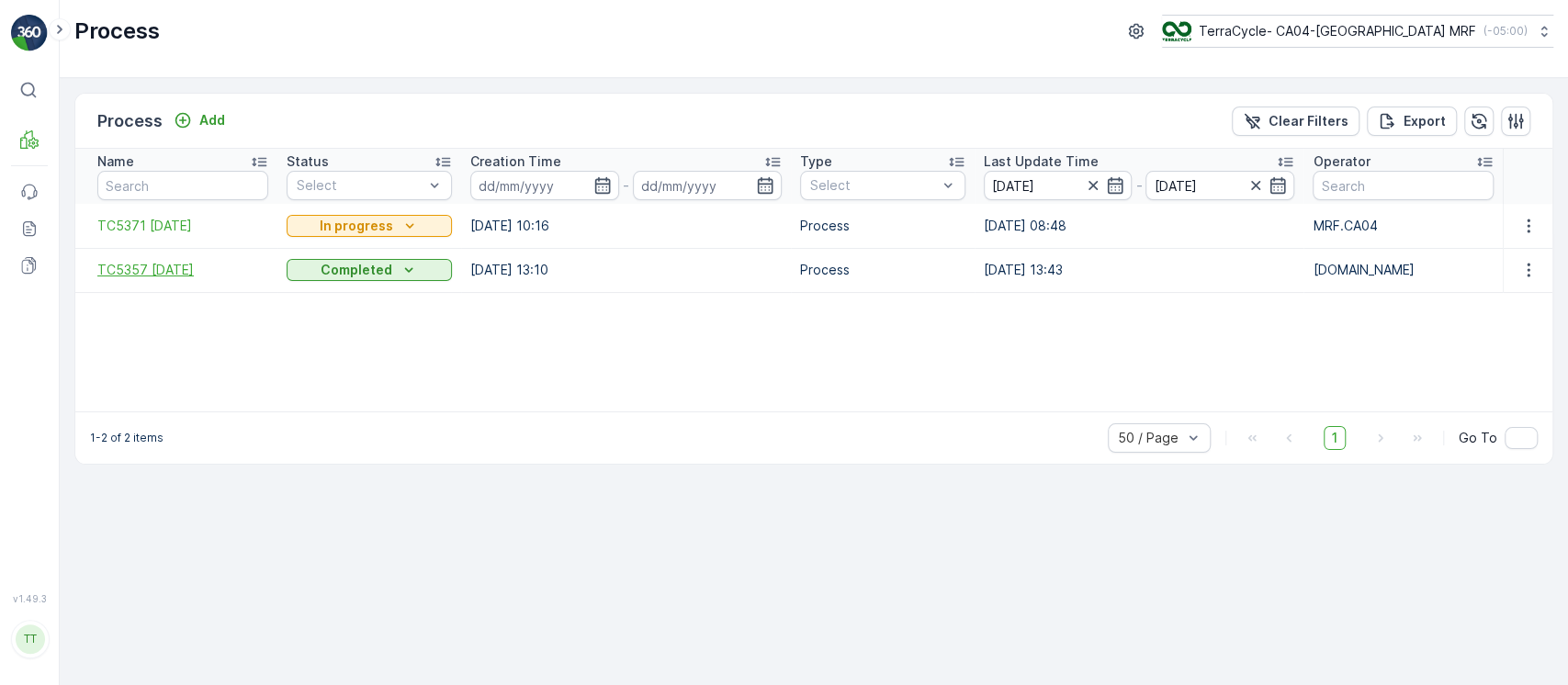
click at [169, 273] on span "TC5357 23-July-2025" at bounding box center [183, 269] width 171 height 18
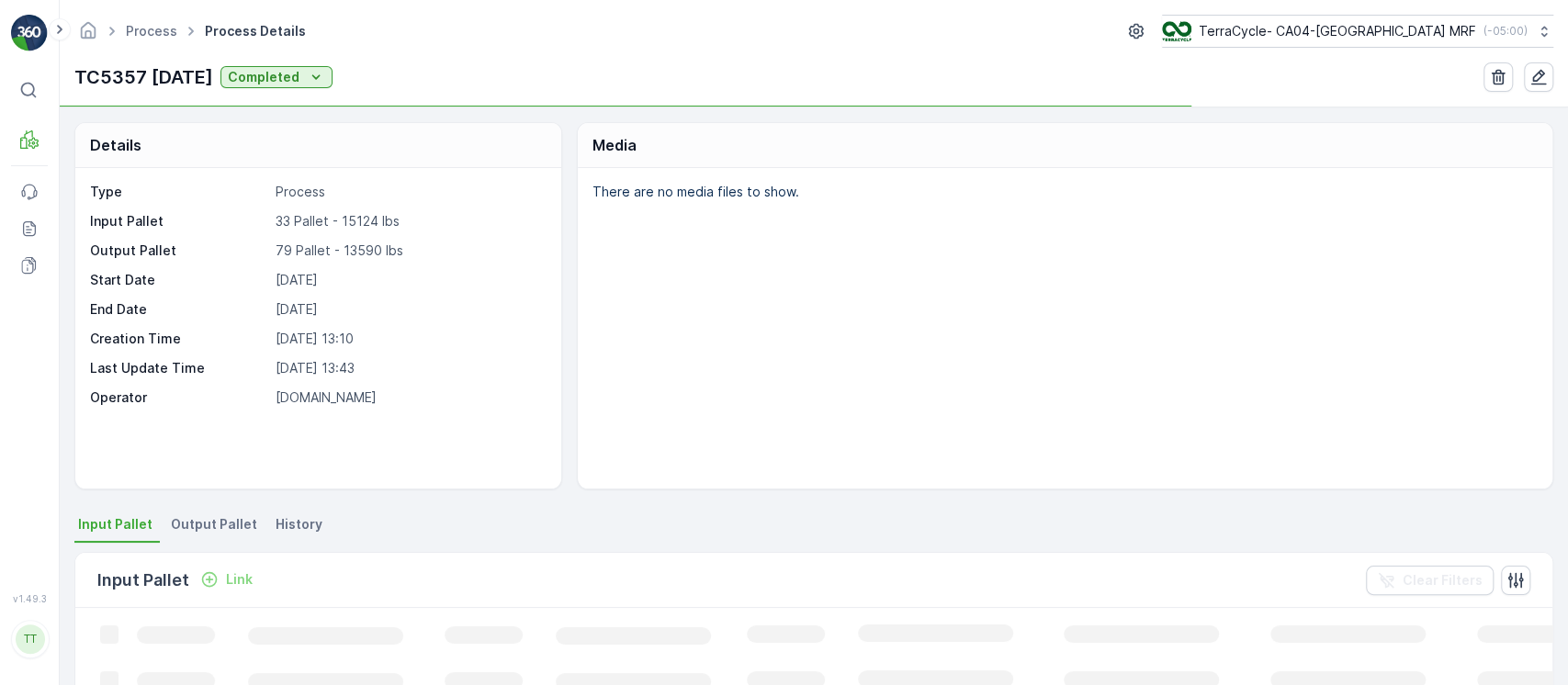
click at [283, 218] on p "33 Pallet - 15124 lbs" at bounding box center [409, 221] width 267 height 18
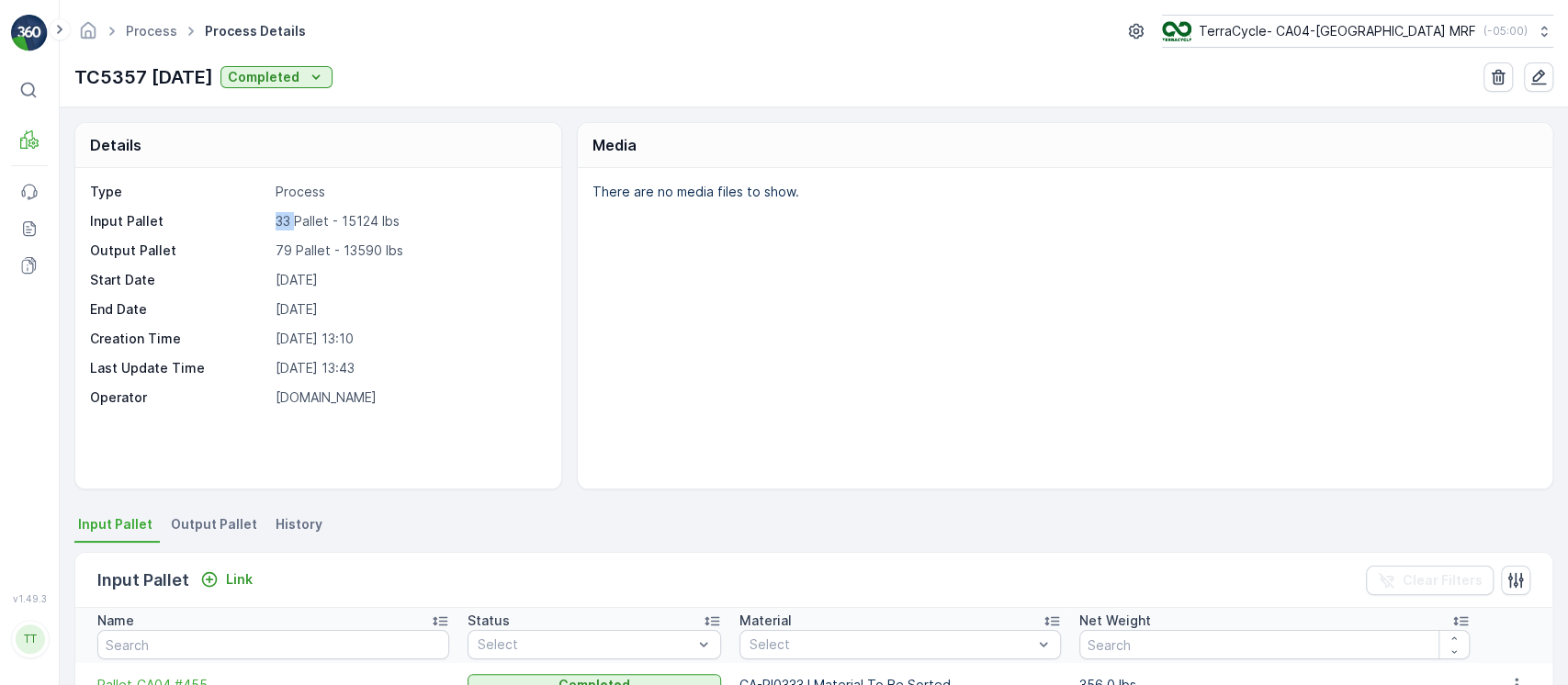
click at [283, 218] on p "33 Pallet - 15124 lbs" at bounding box center [409, 221] width 267 height 18
copy p "33"
click at [356, 227] on p "33 Pallet - 15124 lbs" at bounding box center [409, 221] width 267 height 18
copy p "15124"
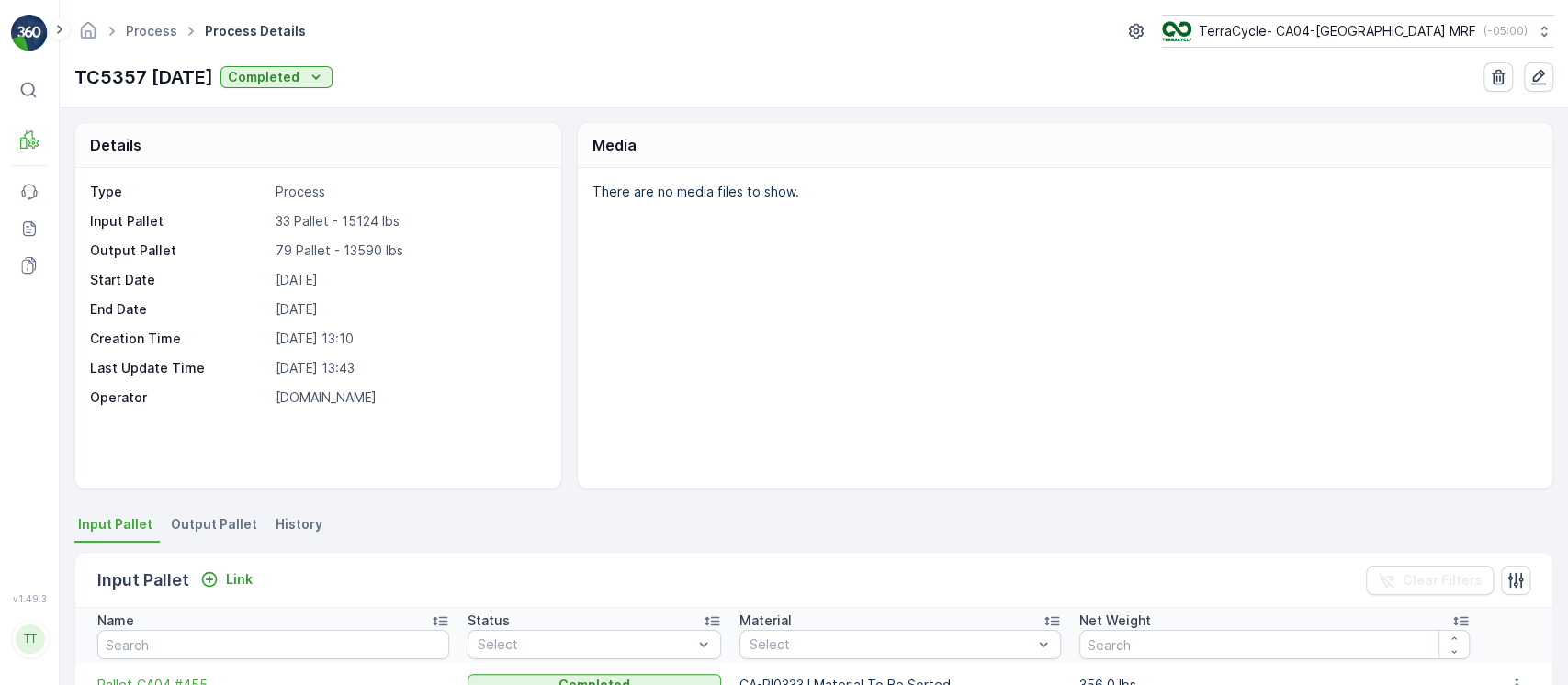
click at [365, 247] on p "79 Pallet - 13590 lbs" at bounding box center [409, 251] width 267 height 18
copy p "13590"
click at [196, 74] on p "TC5357 23-July-2025" at bounding box center [143, 76] width 138 height 27
click at [196, 74] on p "TC5357 23-July-2025" at bounding box center [143, 76] width 138 height 27
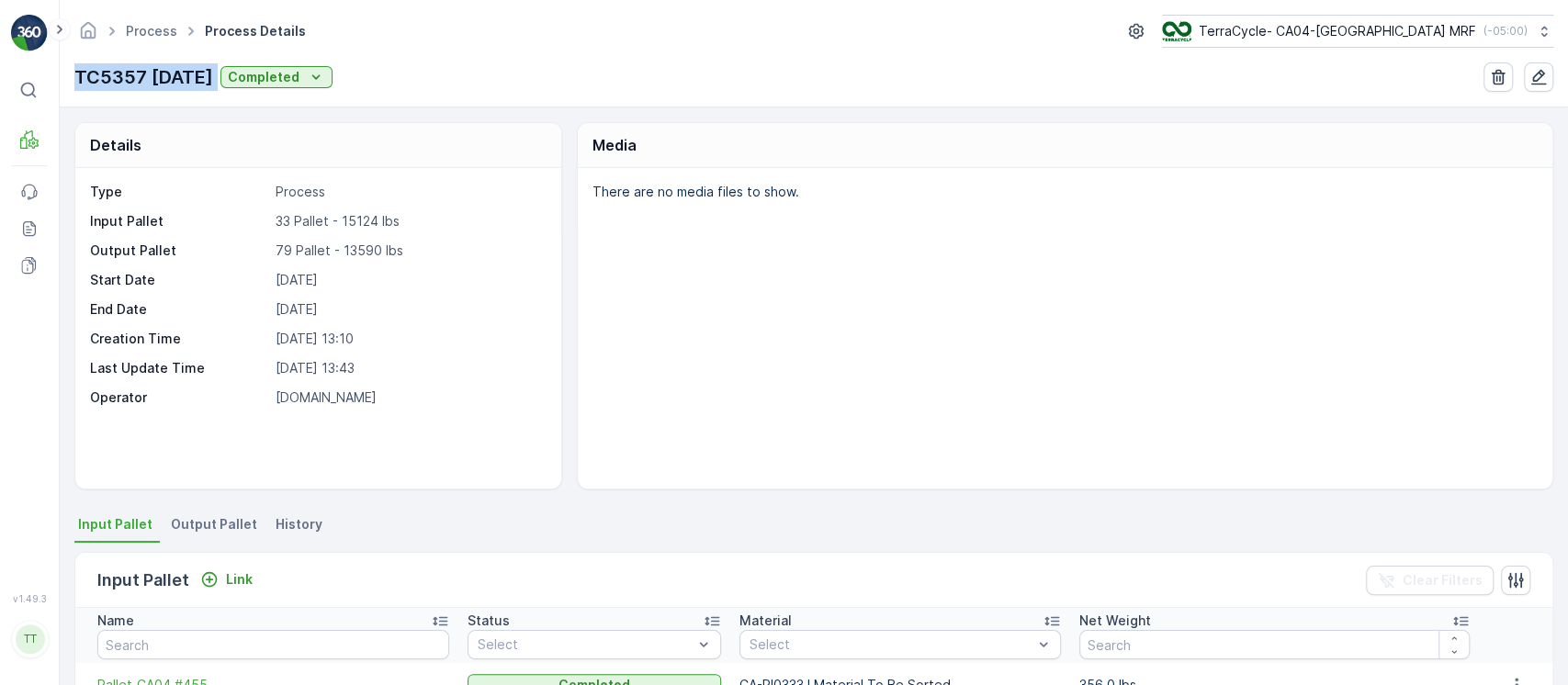
click at [196, 74] on p "TC5357 23-July-2025" at bounding box center [143, 76] width 138 height 27
copy p "TC5357 23-July-2025"
click at [1462, 21] on div "TerraCycle- CA04-Canada MRF ( -05:00 )" at bounding box center [1343, 31] width 366 height 20
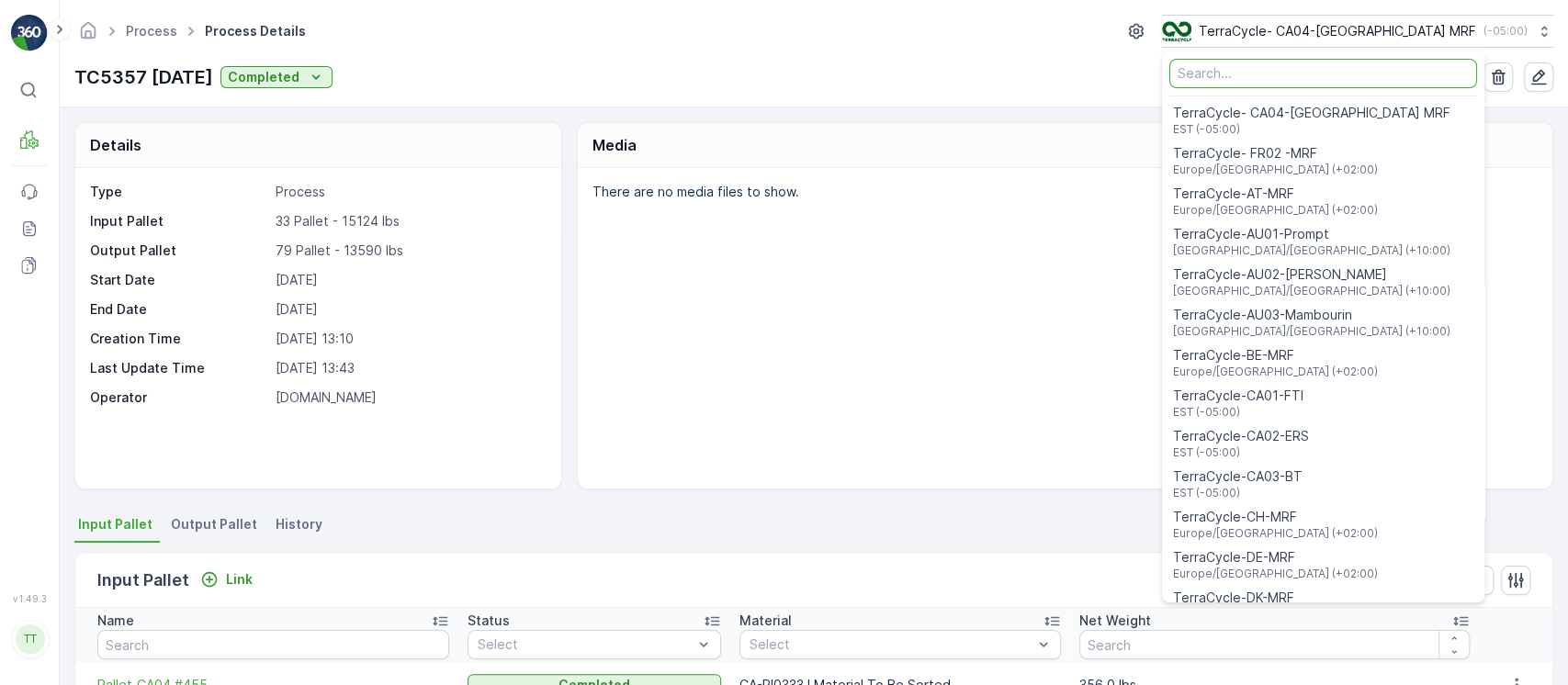
click at [1359, 70] on input "Menu" at bounding box center [1323, 74] width 308 height 29
type input "8"
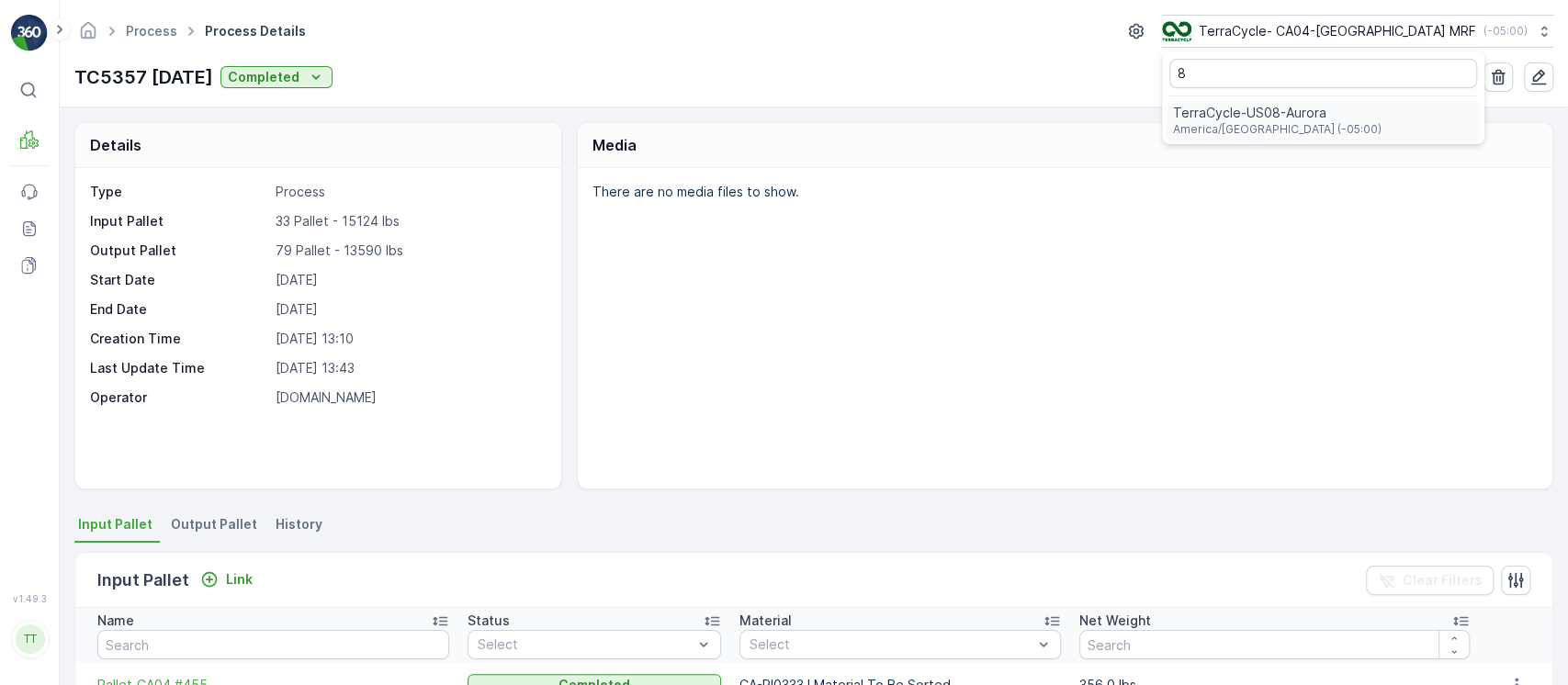
click at [1344, 114] on span "TerraCycle-US08-Aurora" at bounding box center [1277, 112] width 208 height 18
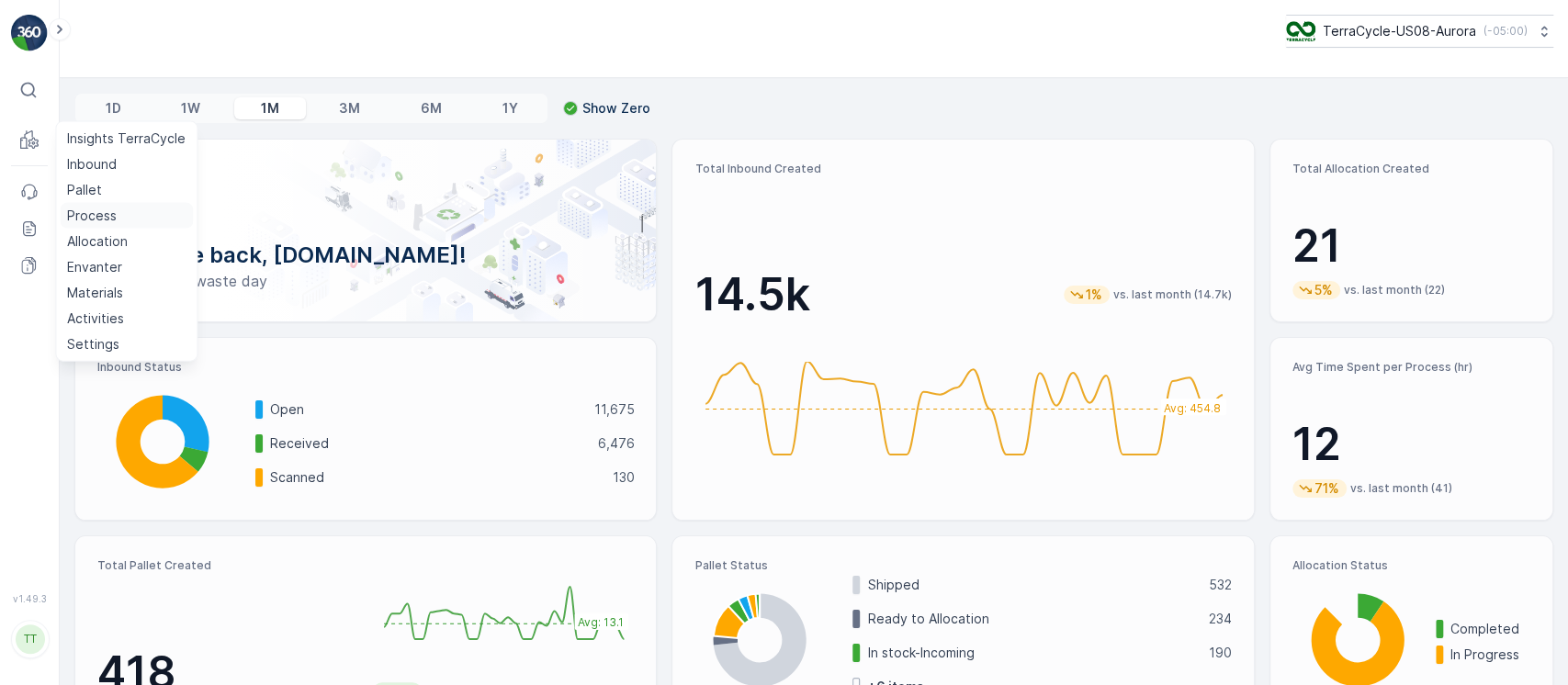
click at [133, 204] on link "Process" at bounding box center [127, 216] width 134 height 26
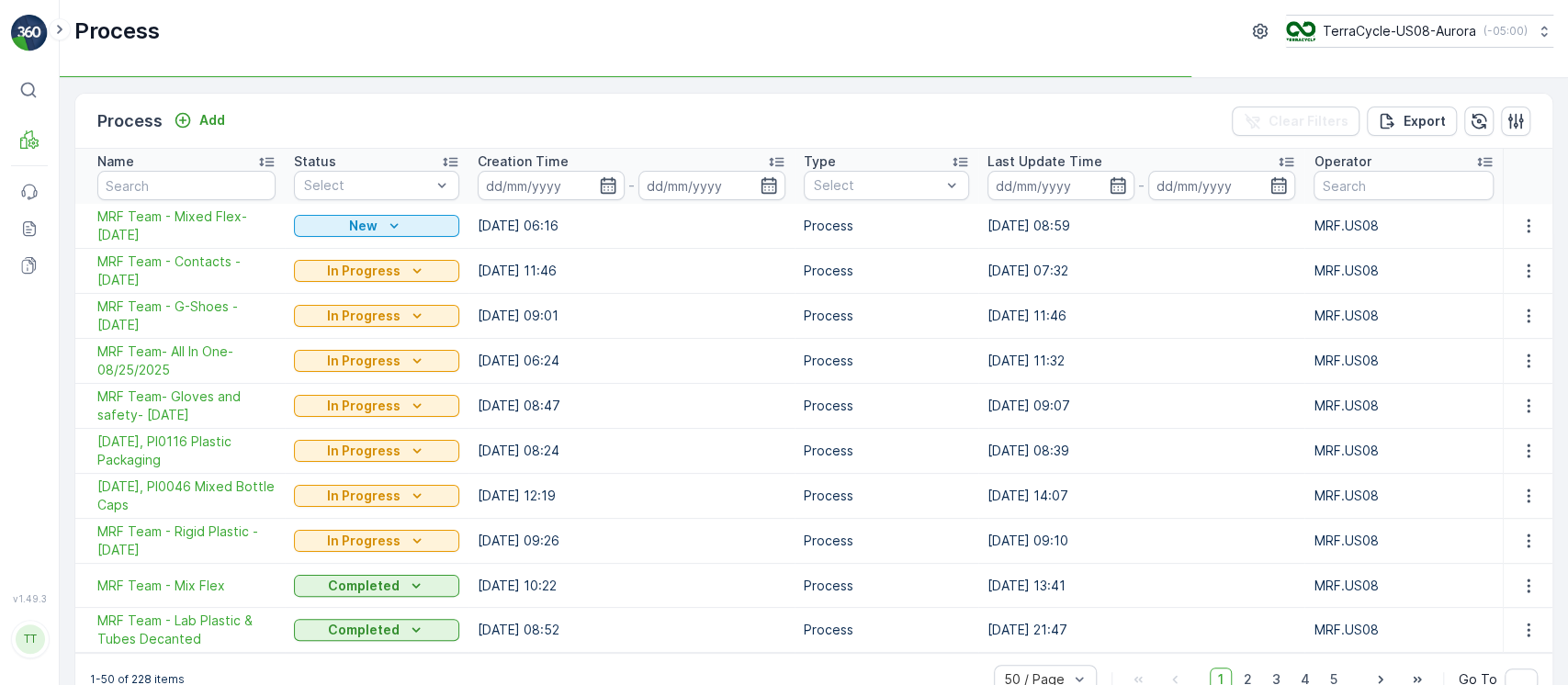
click at [1201, 387] on td "26.08.2025 09:07" at bounding box center [1141, 406] width 326 height 45
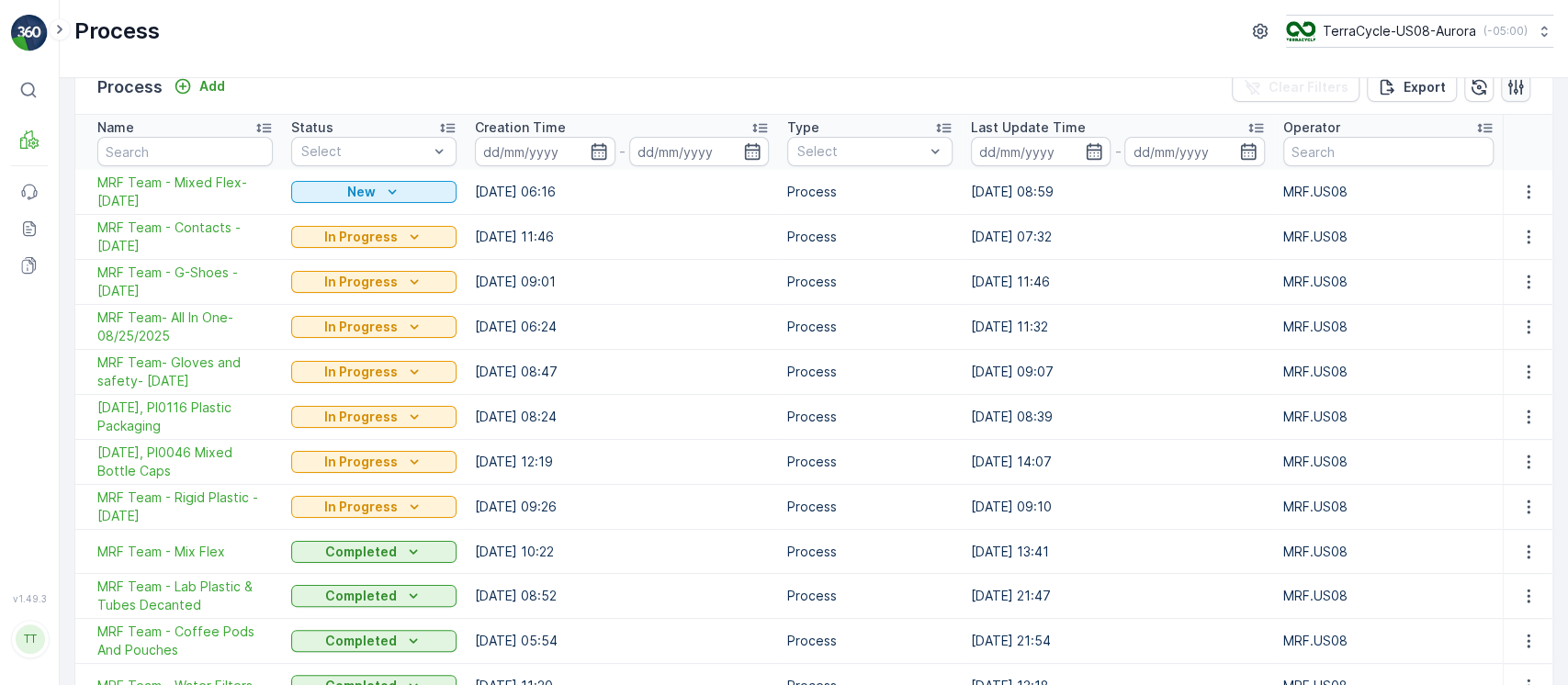
click at [1509, 88] on icon "button" at bounding box center [1516, 87] width 15 height 15
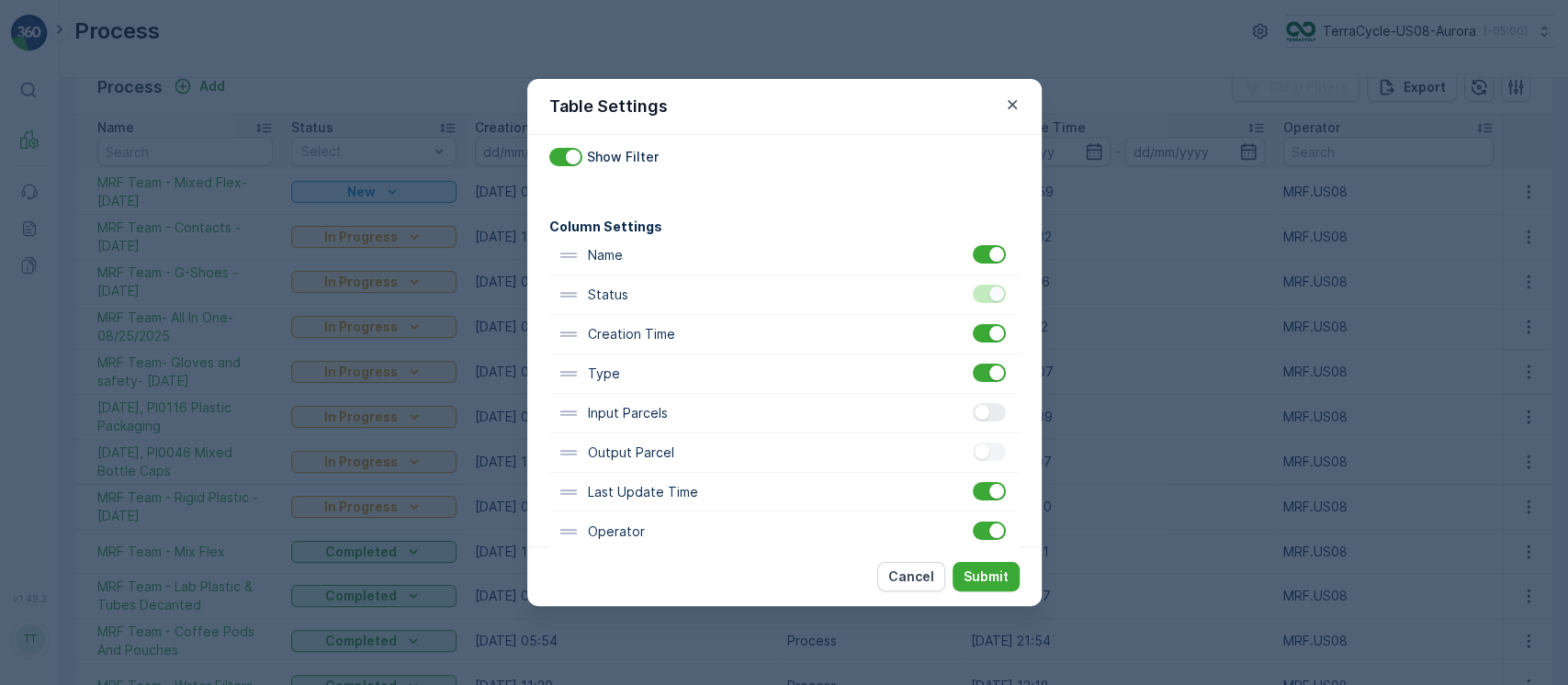
scroll to position [74, 0]
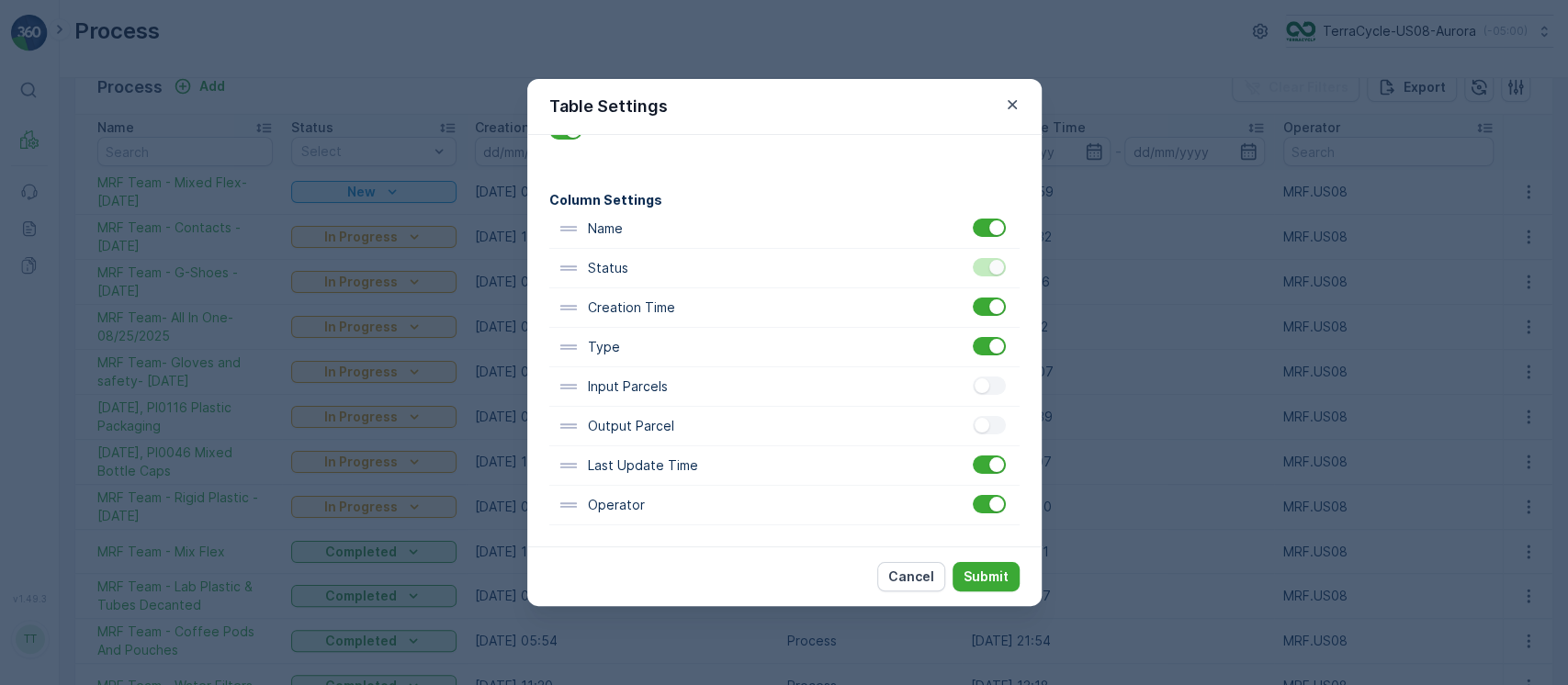
click at [1136, 402] on div "Table Settings Filter Settings Show Filter Column Settings Name Status Creation…" at bounding box center [784, 342] width 1568 height 685
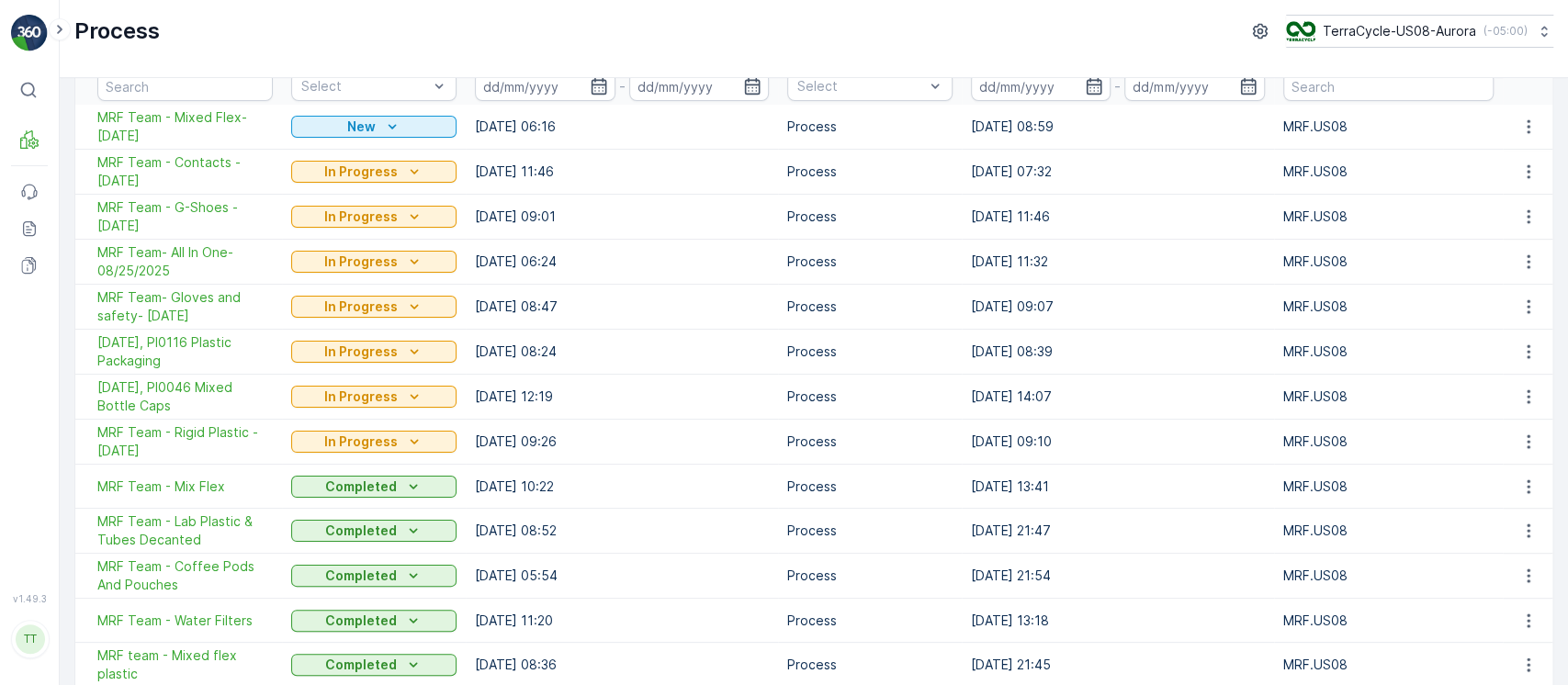
scroll to position [0, 0]
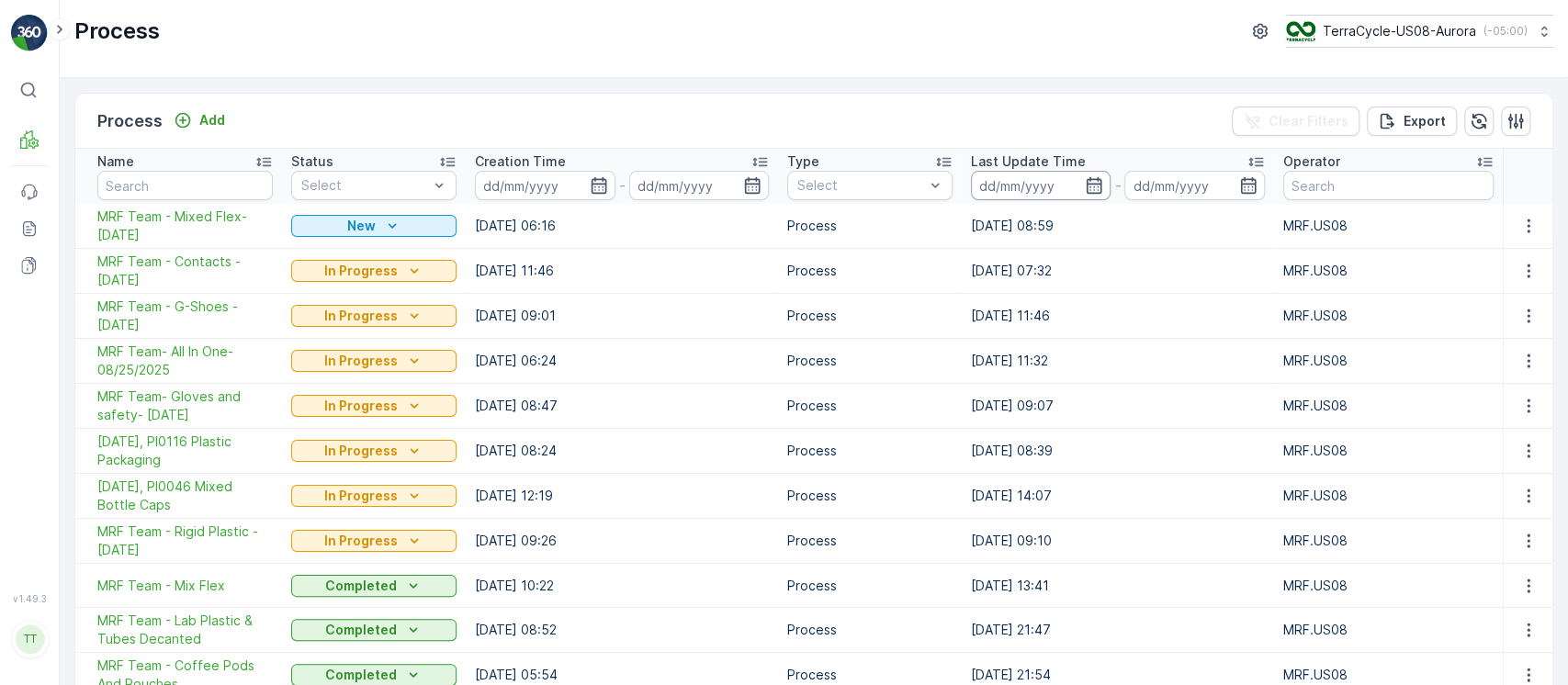
click at [1070, 186] on input at bounding box center [1040, 186] width 139 height 29
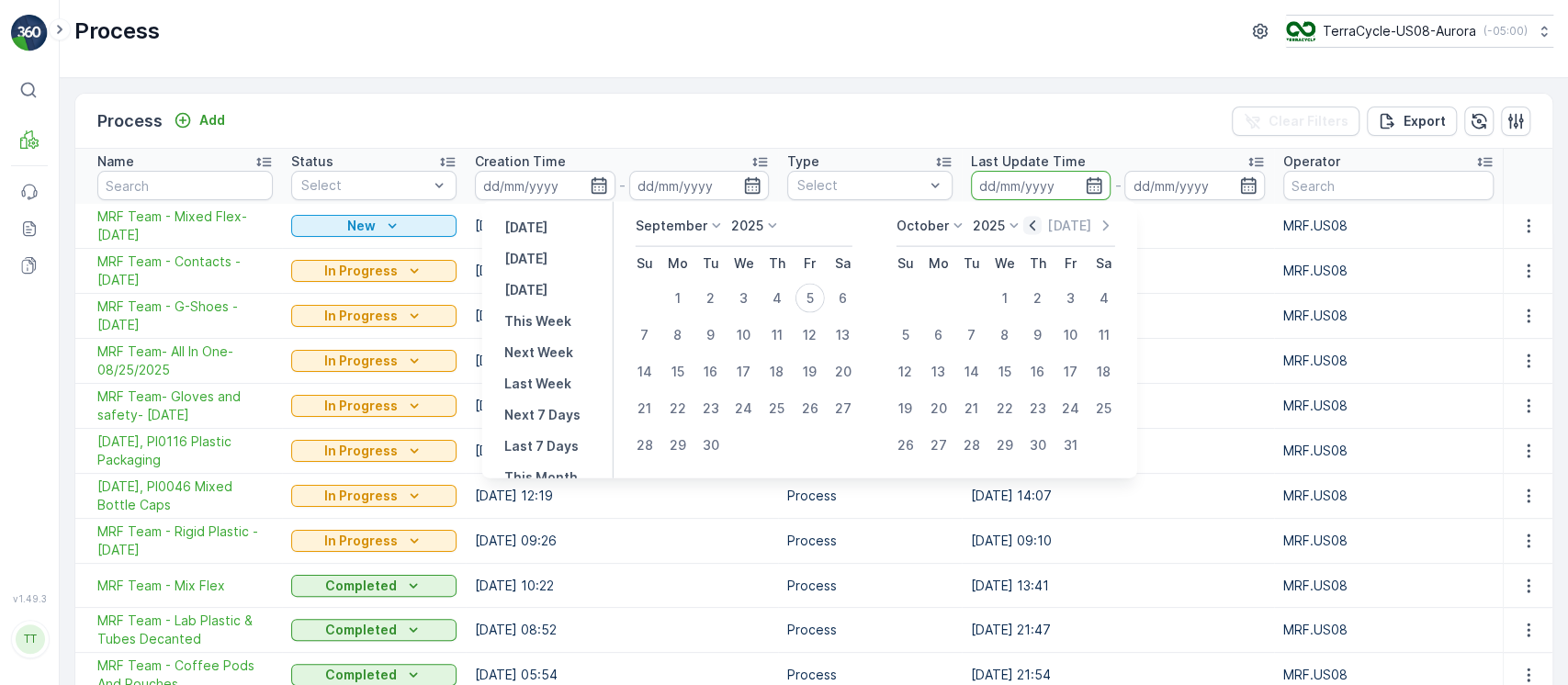
click at [1035, 224] on icon "button" at bounding box center [1033, 225] width 6 height 10
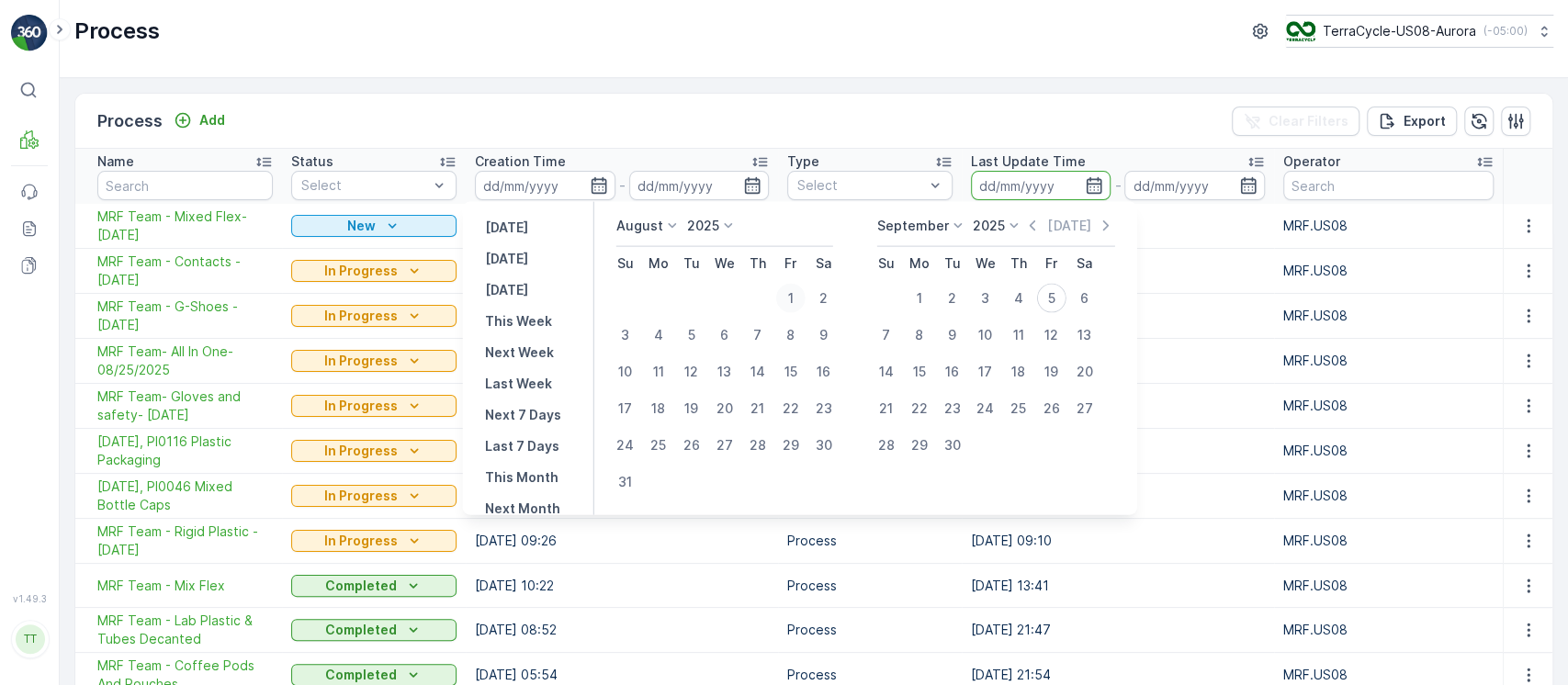
click at [801, 294] on div "1" at bounding box center [790, 298] width 29 height 29
type input "01.08.2025"
click at [633, 476] on div "31" at bounding box center [624, 482] width 29 height 29
type input "31.08.2025"
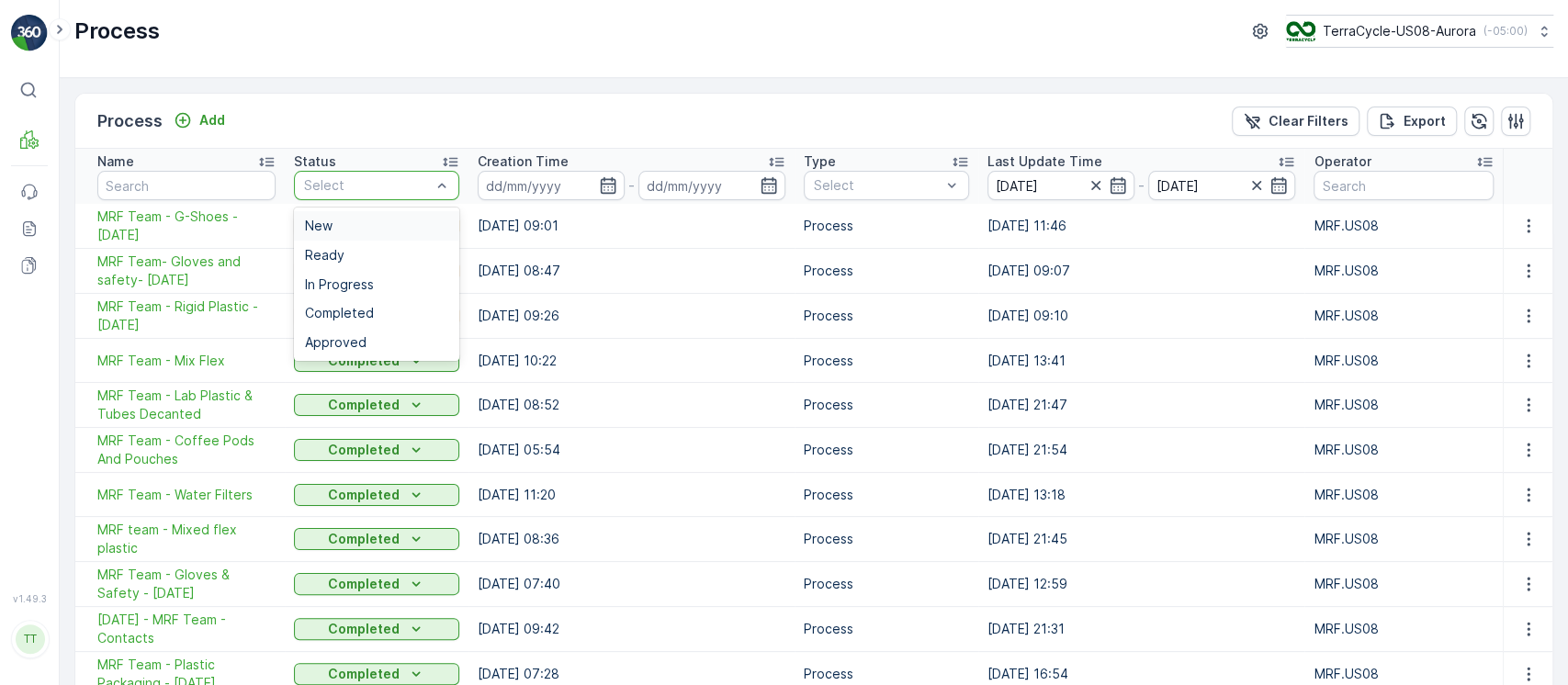
click at [384, 195] on div "Select" at bounding box center [377, 186] width 166 height 29
click at [368, 318] on span "Completed" at bounding box center [339, 313] width 69 height 15
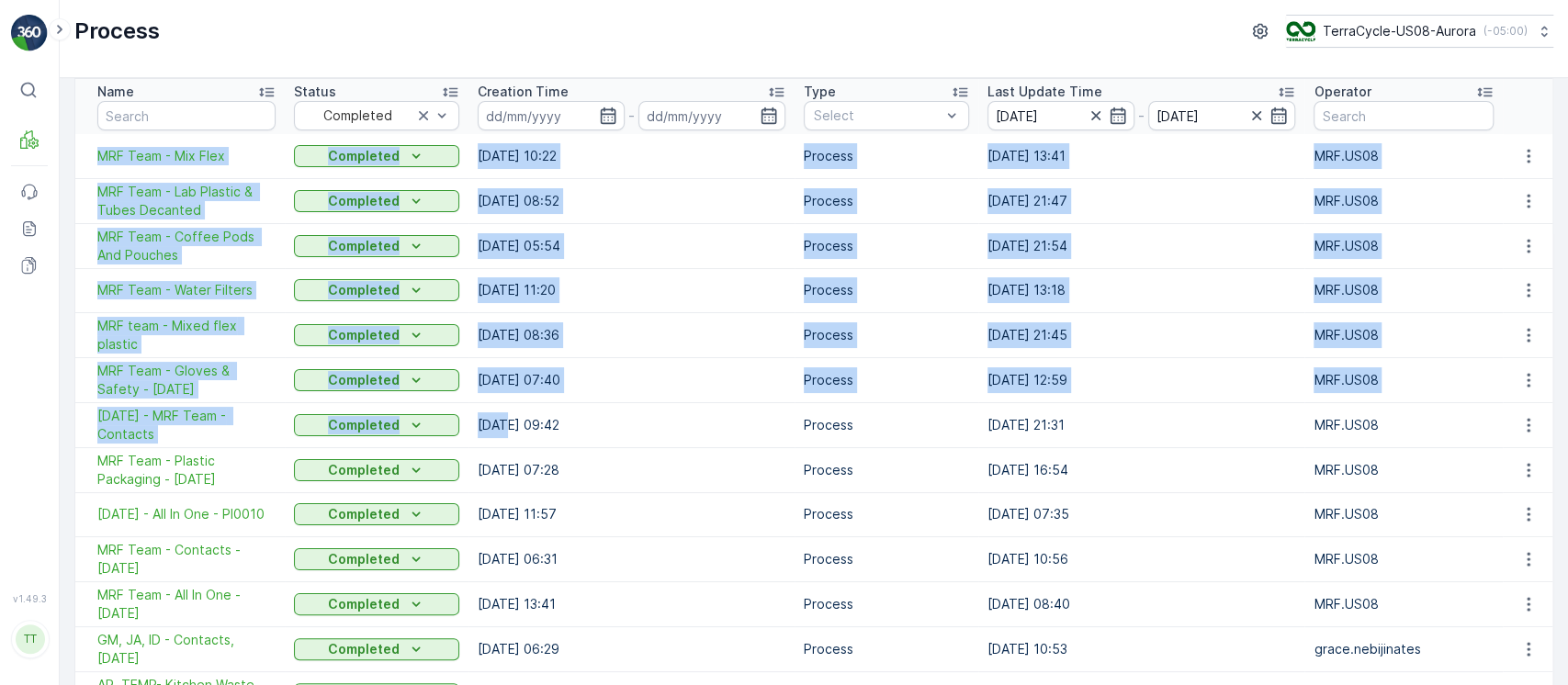
scroll to position [168, 0]
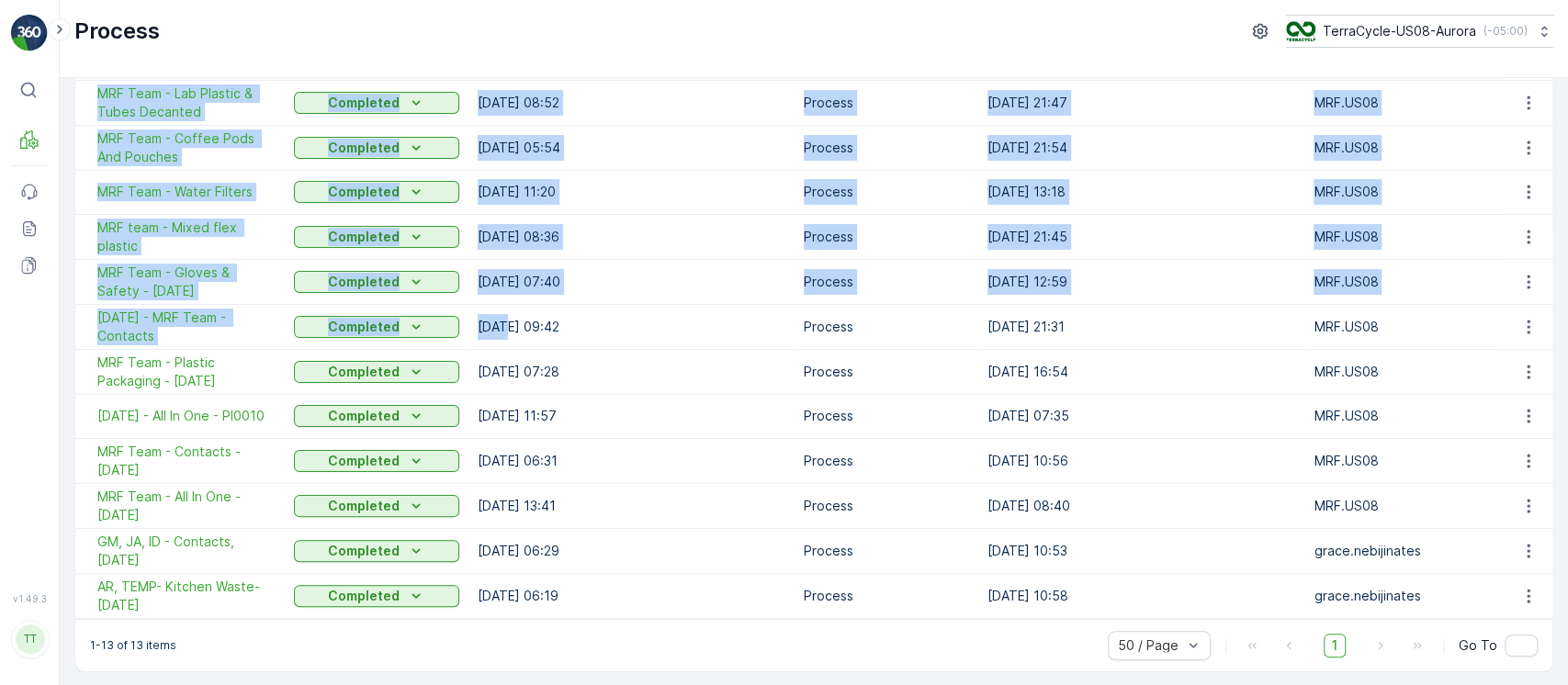
drag, startPoint x: 94, startPoint y: 224, endPoint x: 734, endPoint y: 584, distance: 734.3
click at [734, 584] on tbody "MRF Team - Mix Flex Completed 11.08.2025 10:22 Process 20.08.2025 13:41 MRF.US0…" at bounding box center [814, 327] width 1477 height 582
copy tbody "MRF Team - Mix Flex Completed 11.08.2025 10:22 Process 20.08.2025 13:41 MRF.US0…"
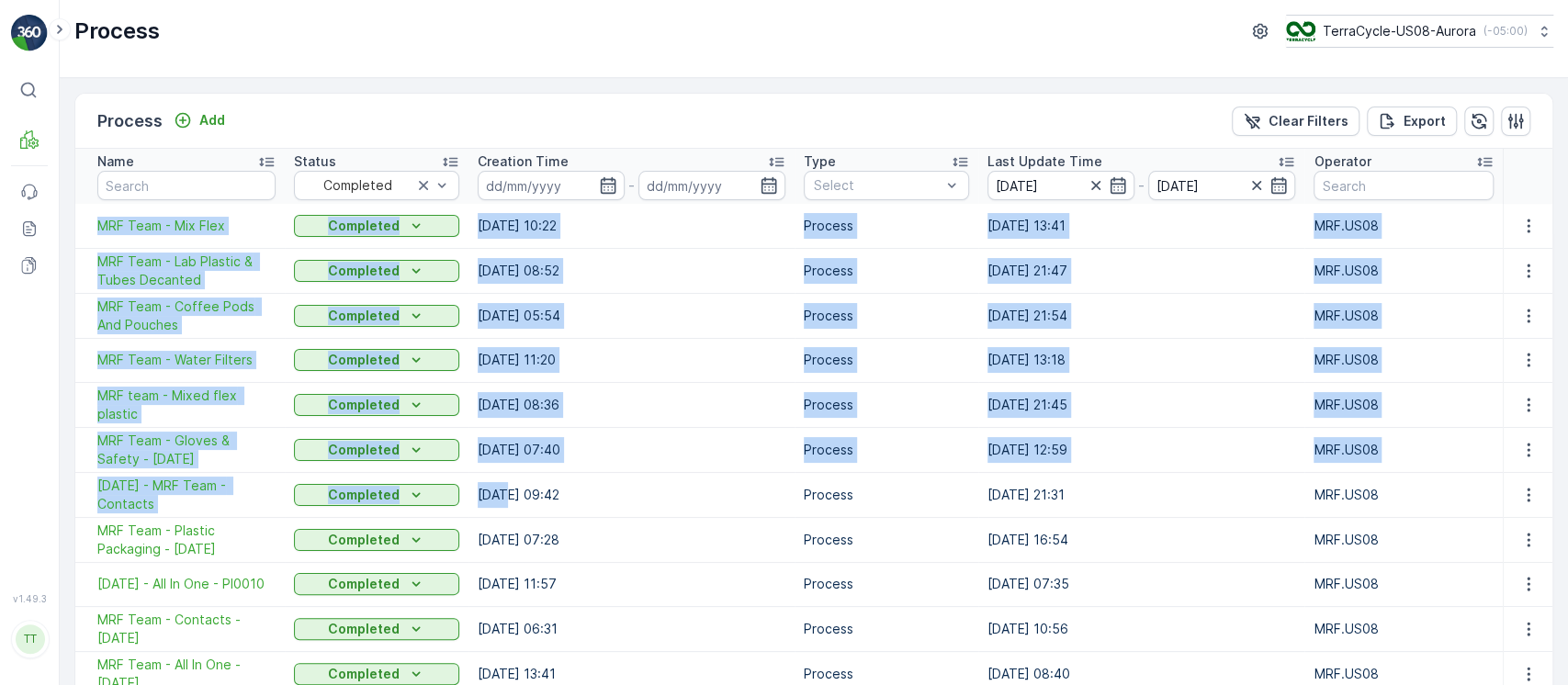
click at [1245, 503] on td "13.08.2025 21:31" at bounding box center [1141, 494] width 326 height 45
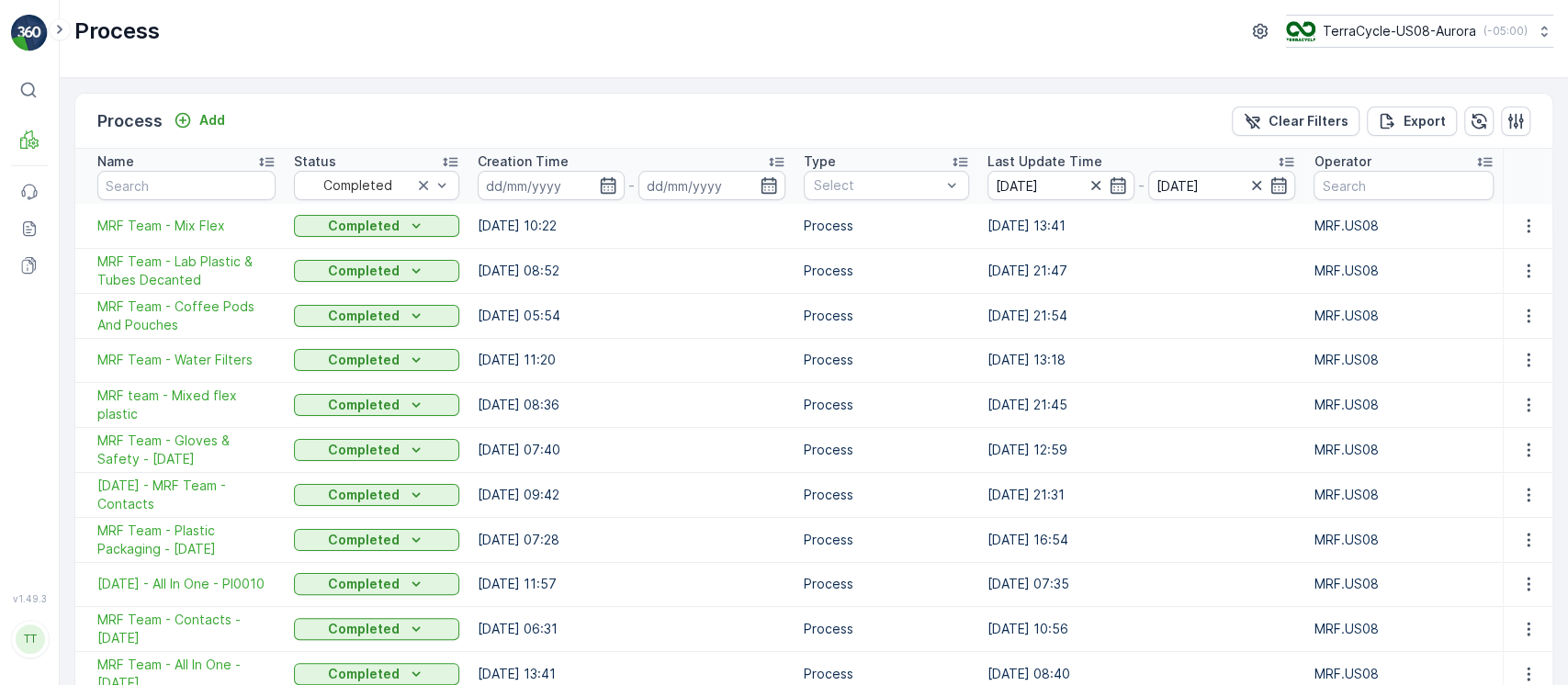
click at [611, 163] on div "Creation Time" at bounding box center [631, 162] width 308 height 18
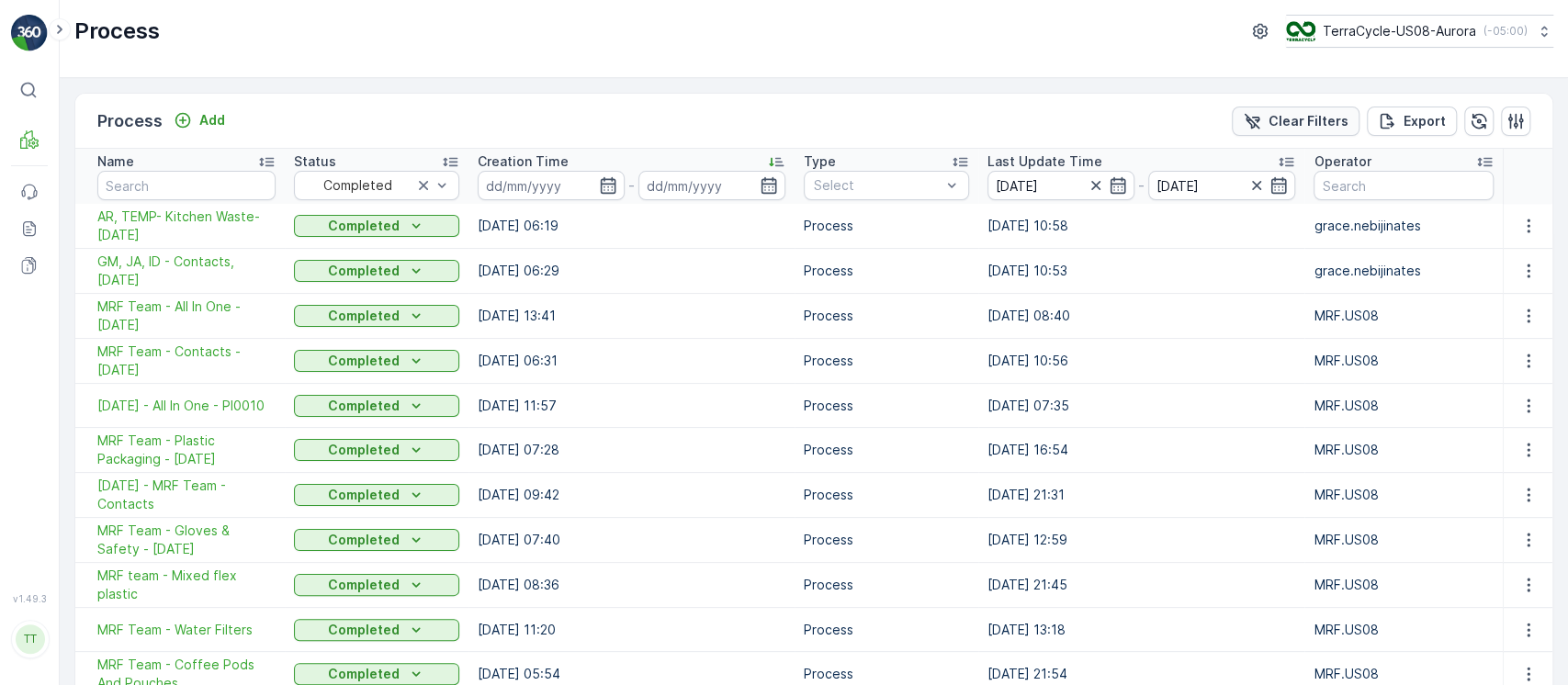
click at [1305, 117] on p "Clear Filters" at bounding box center [1308, 121] width 80 height 18
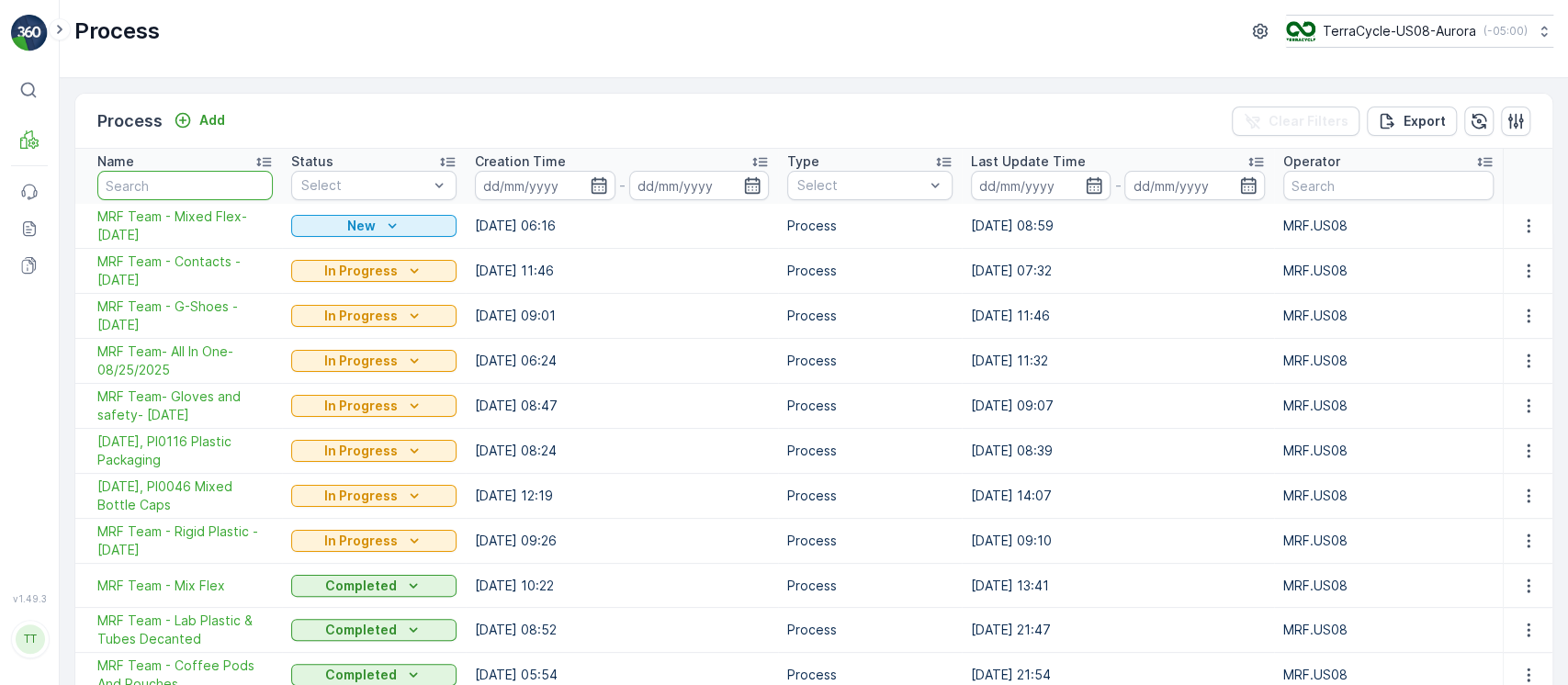
click at [165, 186] on input "text" at bounding box center [185, 186] width 175 height 29
paste input "MRF Team - Mix Flex"
type input "MRF Team - Mix Flex"
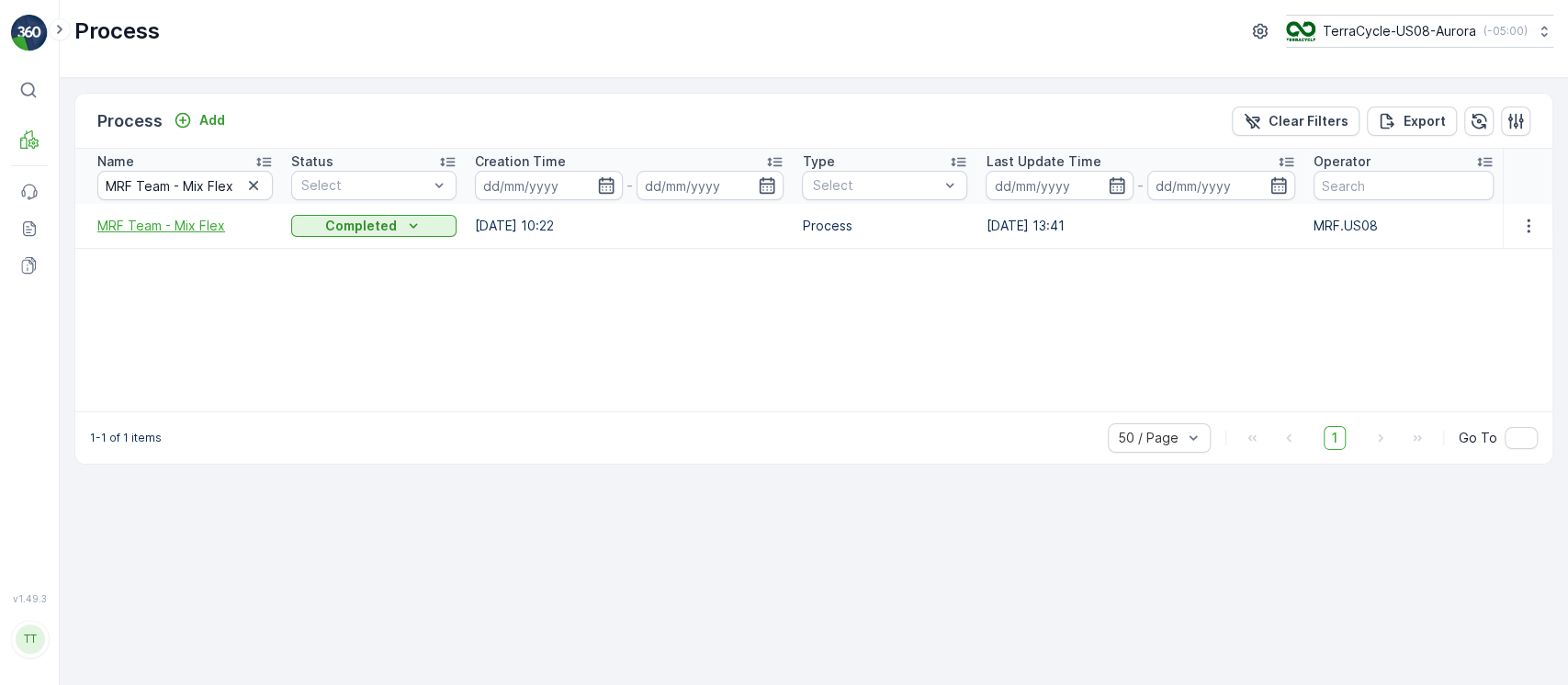
click at [195, 218] on span "MRF Team - Mix Flex" at bounding box center [185, 225] width 175 height 18
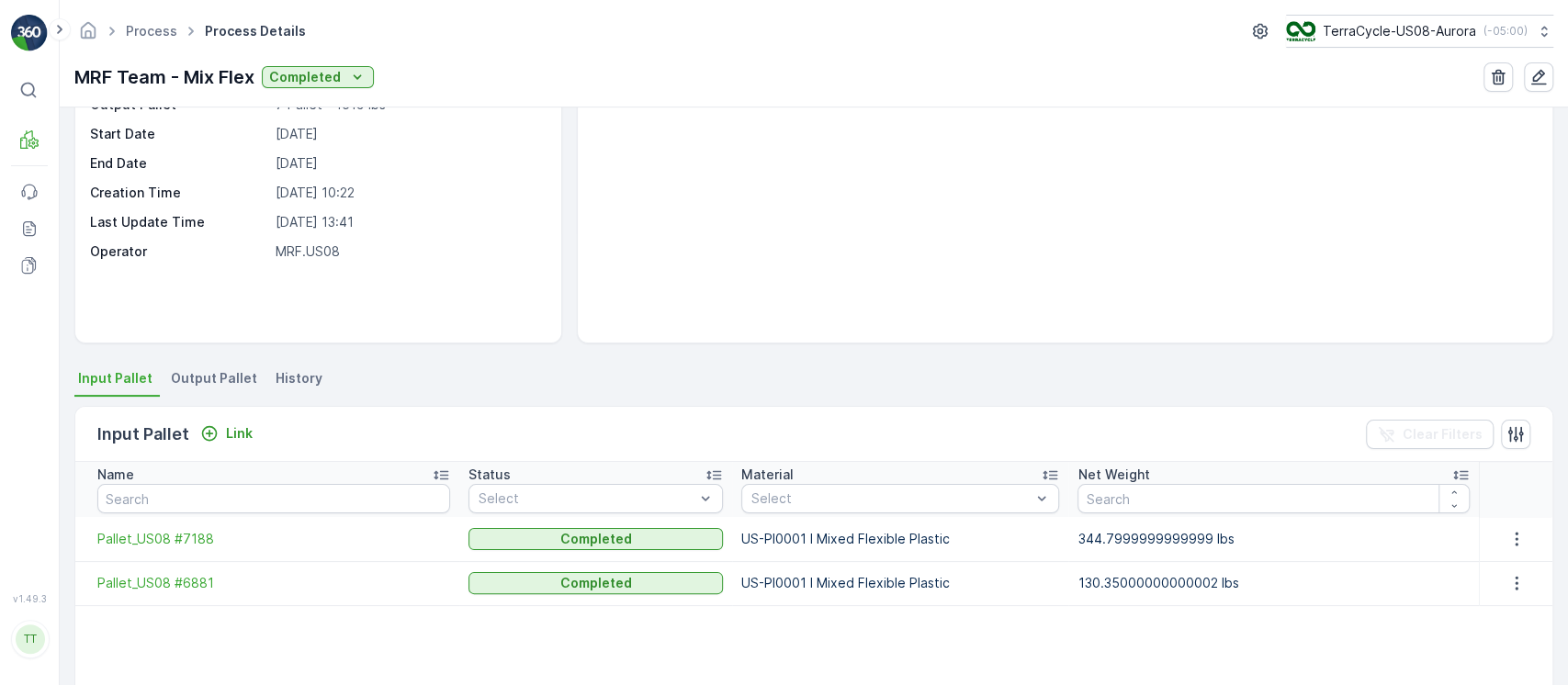
scroll to position [261, 0]
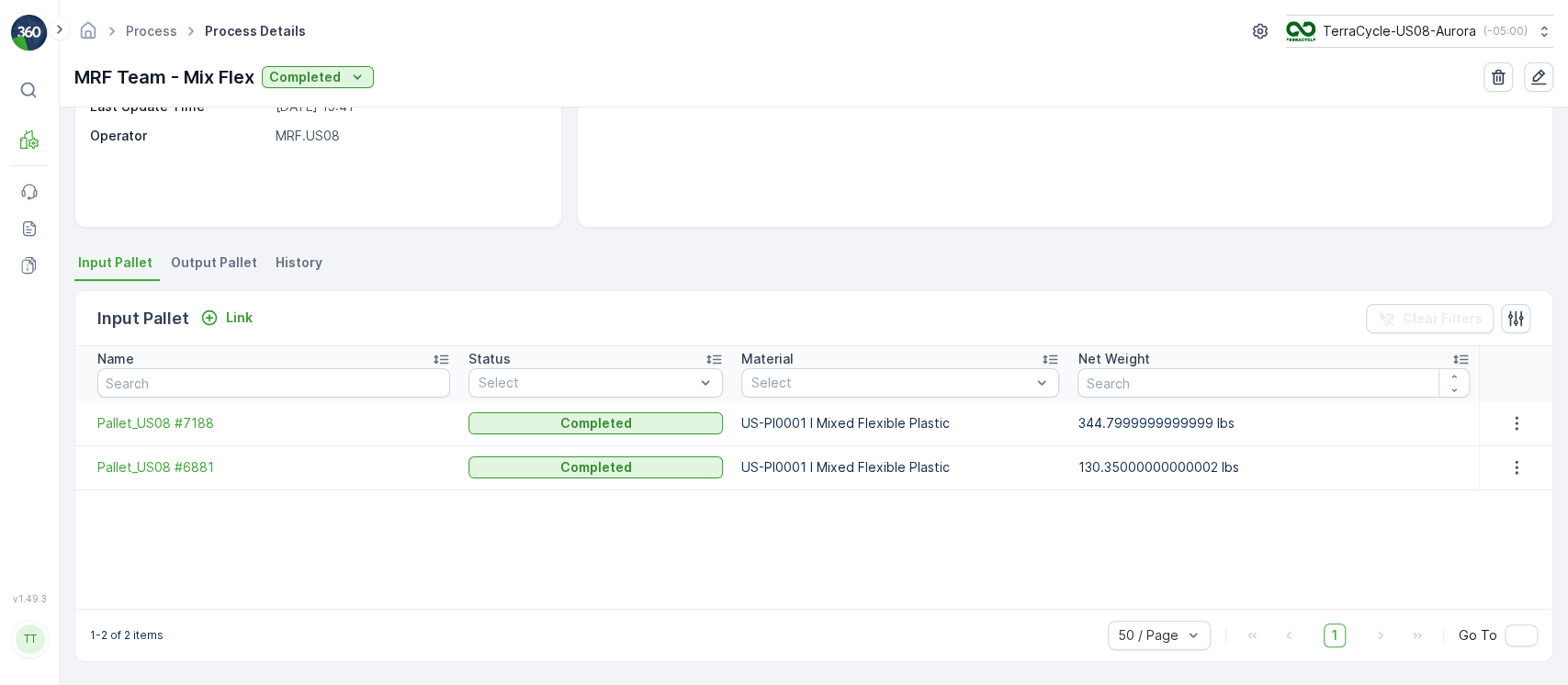
click at [167, 273] on li "Output Pallet" at bounding box center [216, 265] width 98 height 31
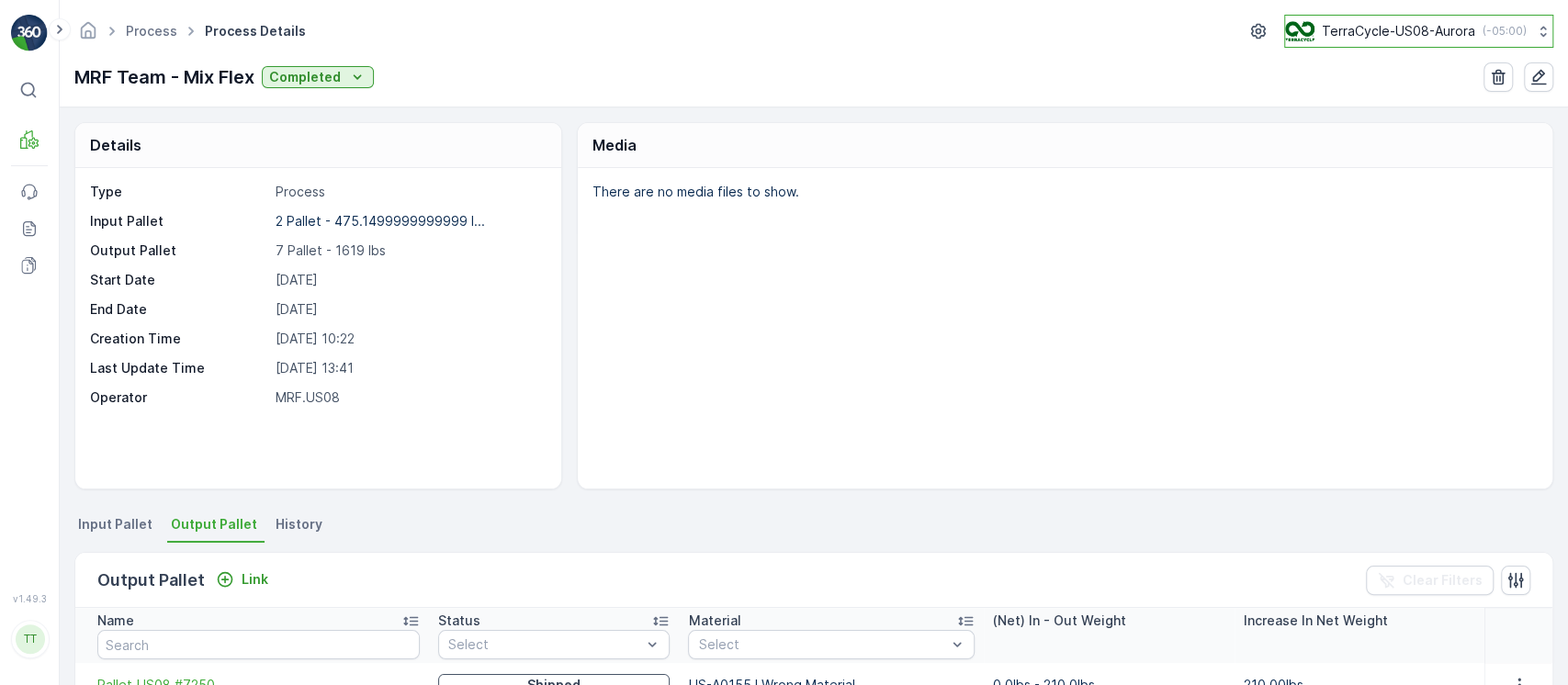
click at [1421, 43] on button "TerraCycle-US08-Aurora ( -05:00 )" at bounding box center [1419, 31] width 269 height 33
type input "chn"
click at [1307, 129] on span "Asia/Shanghai (+08:00)" at bounding box center [1391, 129] width 189 height 15
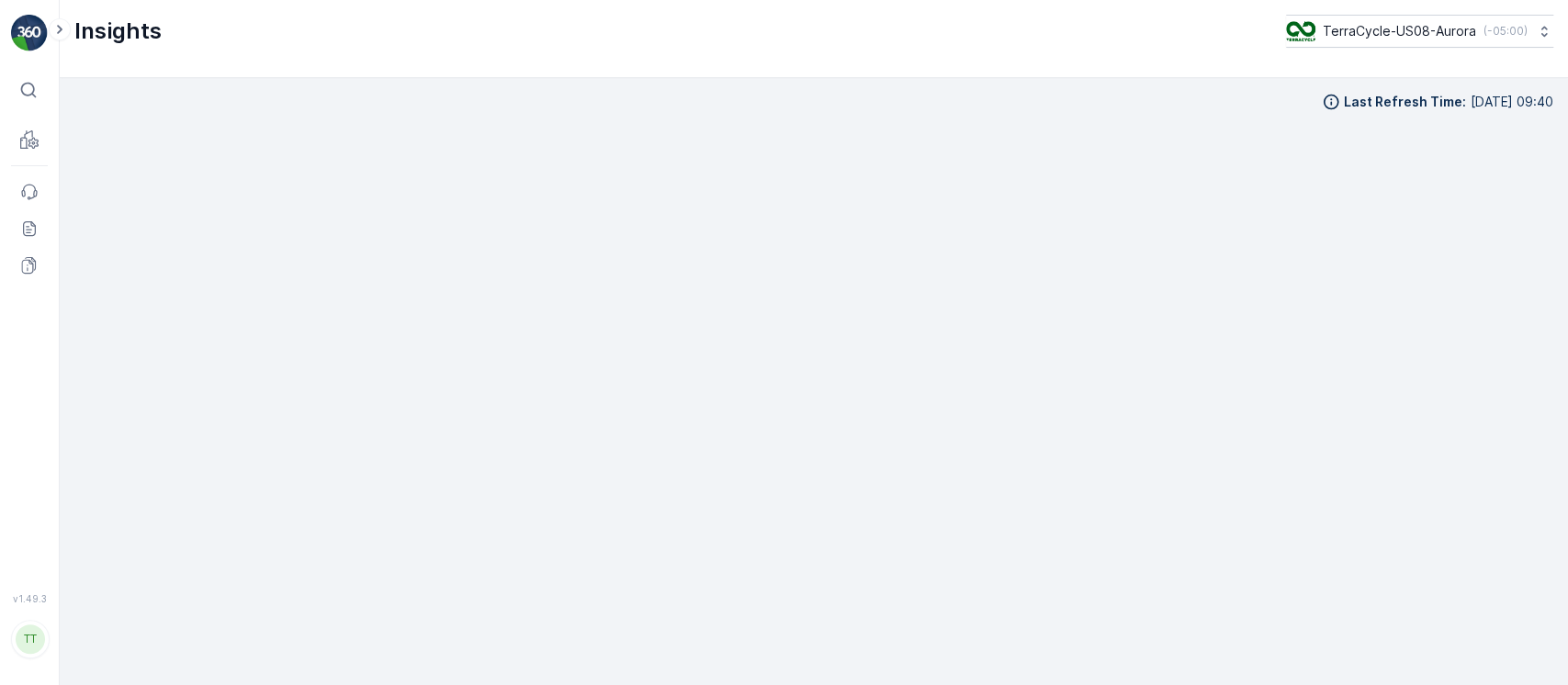
scroll to position [18, 0]
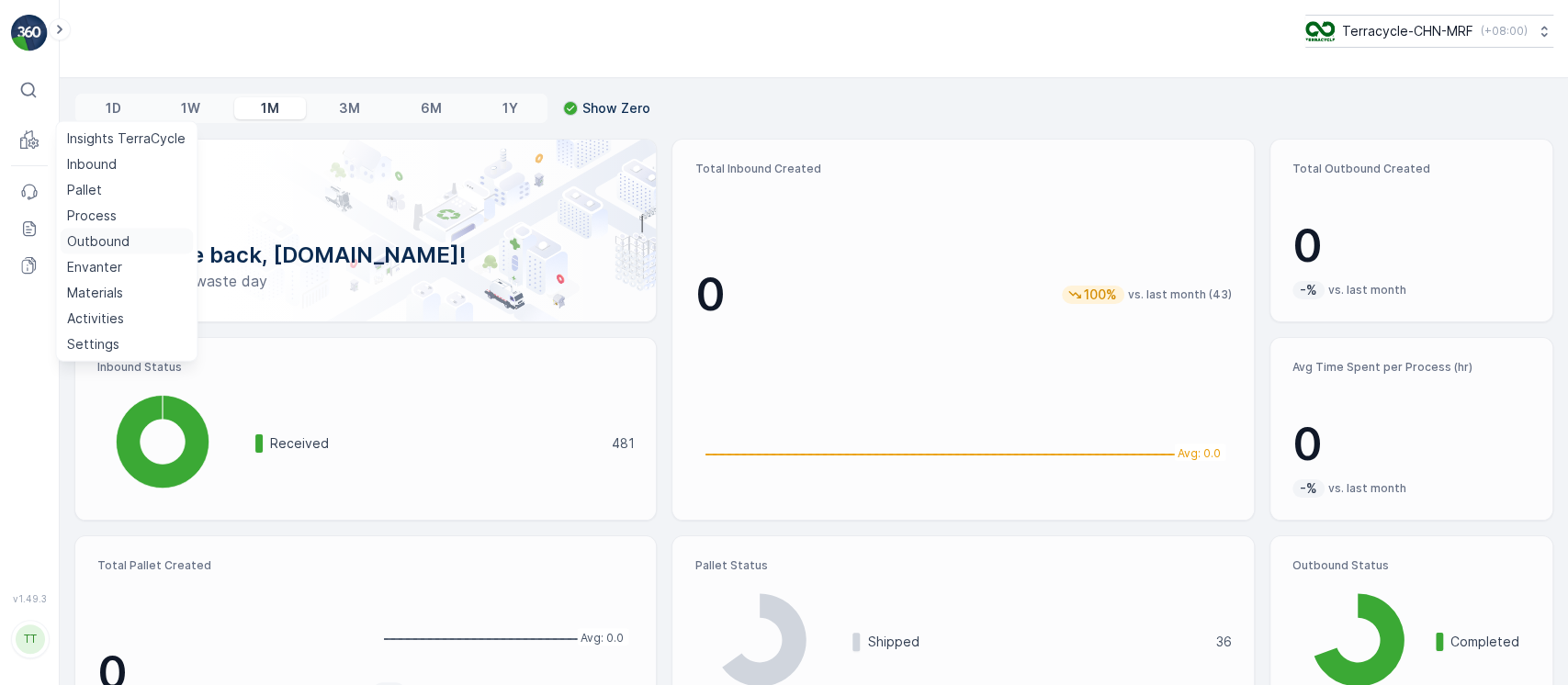
click at [111, 252] on link "Outbound" at bounding box center [127, 241] width 134 height 26
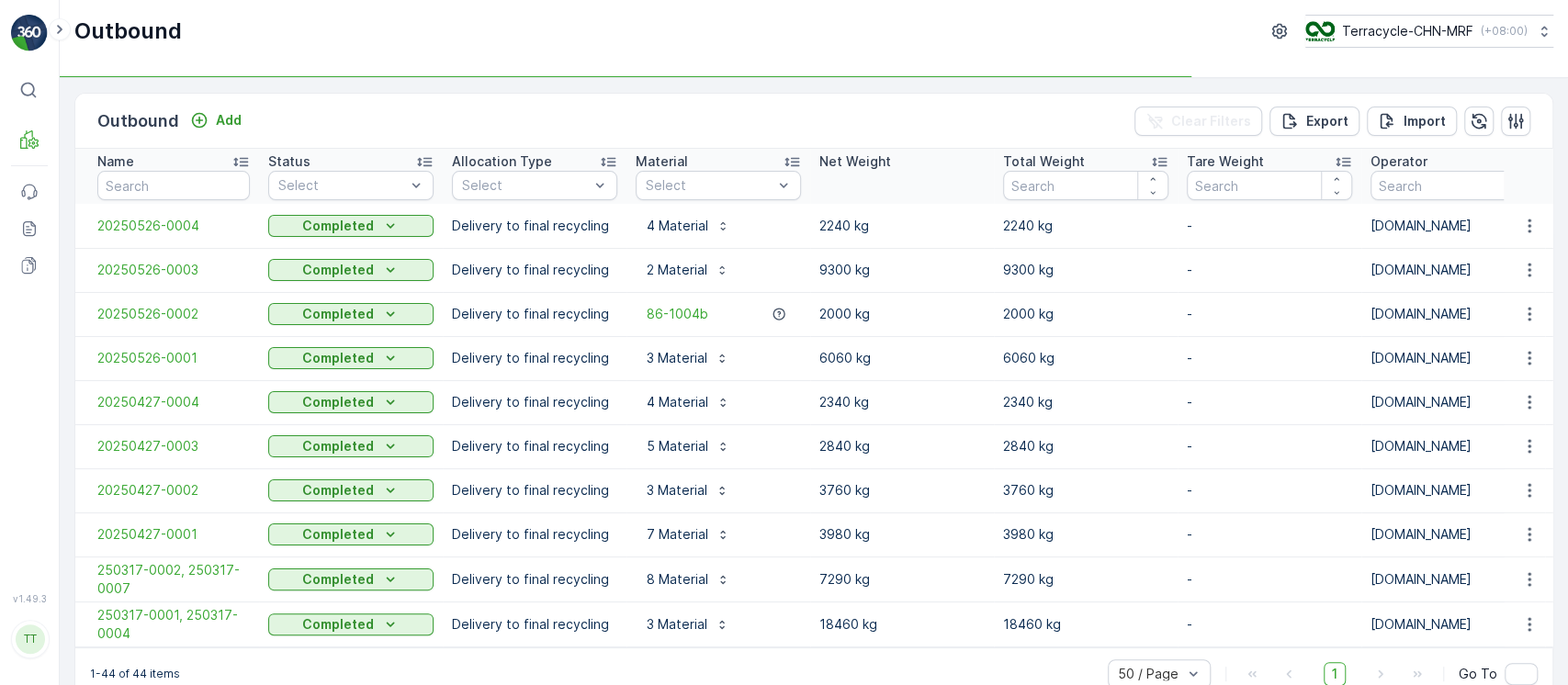
click at [202, 201] on th "Name" at bounding box center [167, 176] width 184 height 55
click at [199, 201] on th "Name" at bounding box center [167, 176] width 184 height 55
click at [189, 188] on input "text" at bounding box center [174, 186] width 153 height 29
paste input "250317-0004"
type input "250317-0004"
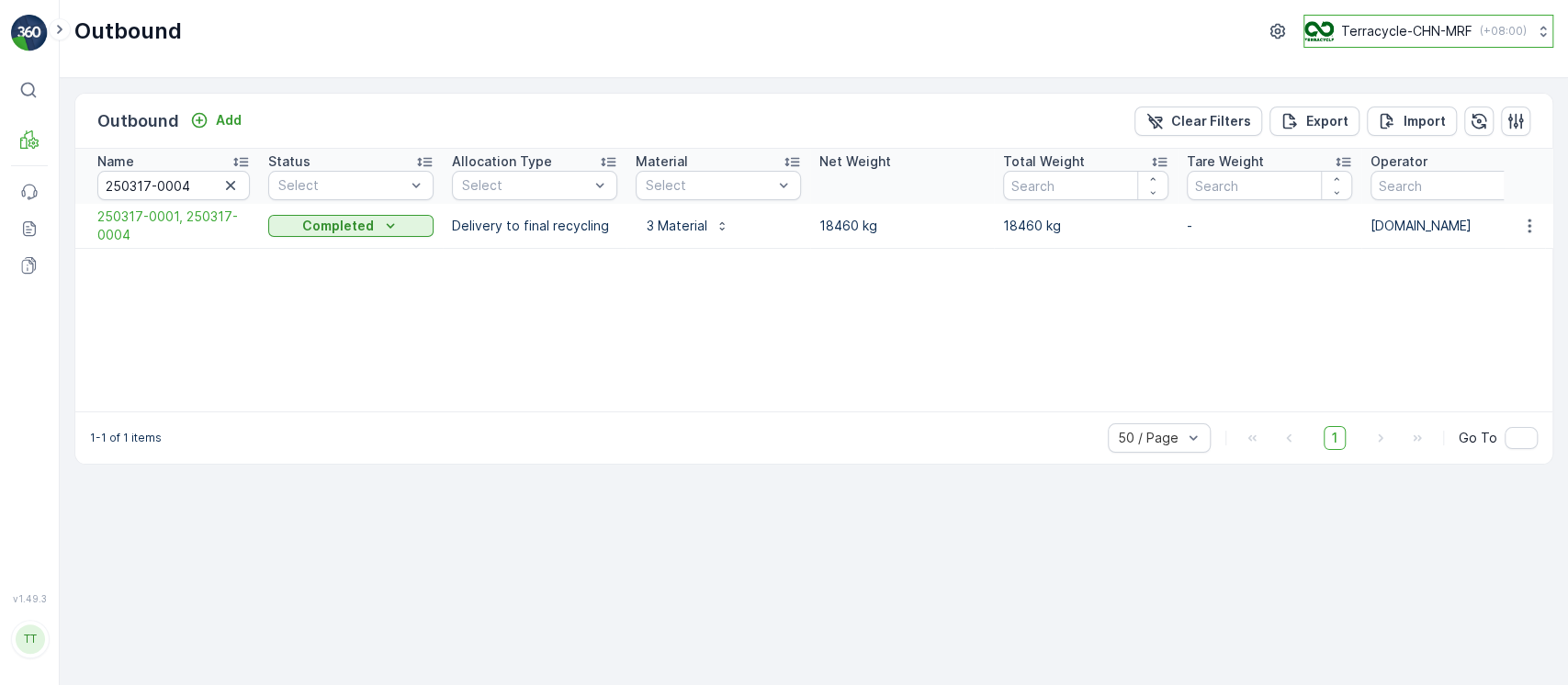
click at [1394, 37] on p "Terracycle-CHN-MRF" at bounding box center [1406, 31] width 132 height 18
type input "8"
drag, startPoint x: 1376, startPoint y: 105, endPoint x: 1382, endPoint y: 78, distance: 27.7
click at [1382, 78] on input "8" at bounding box center [1436, 74] width 248 height 29
click at [1384, 127] on span "America/Chicago (-05:00)" at bounding box center [1420, 129] width 208 height 15
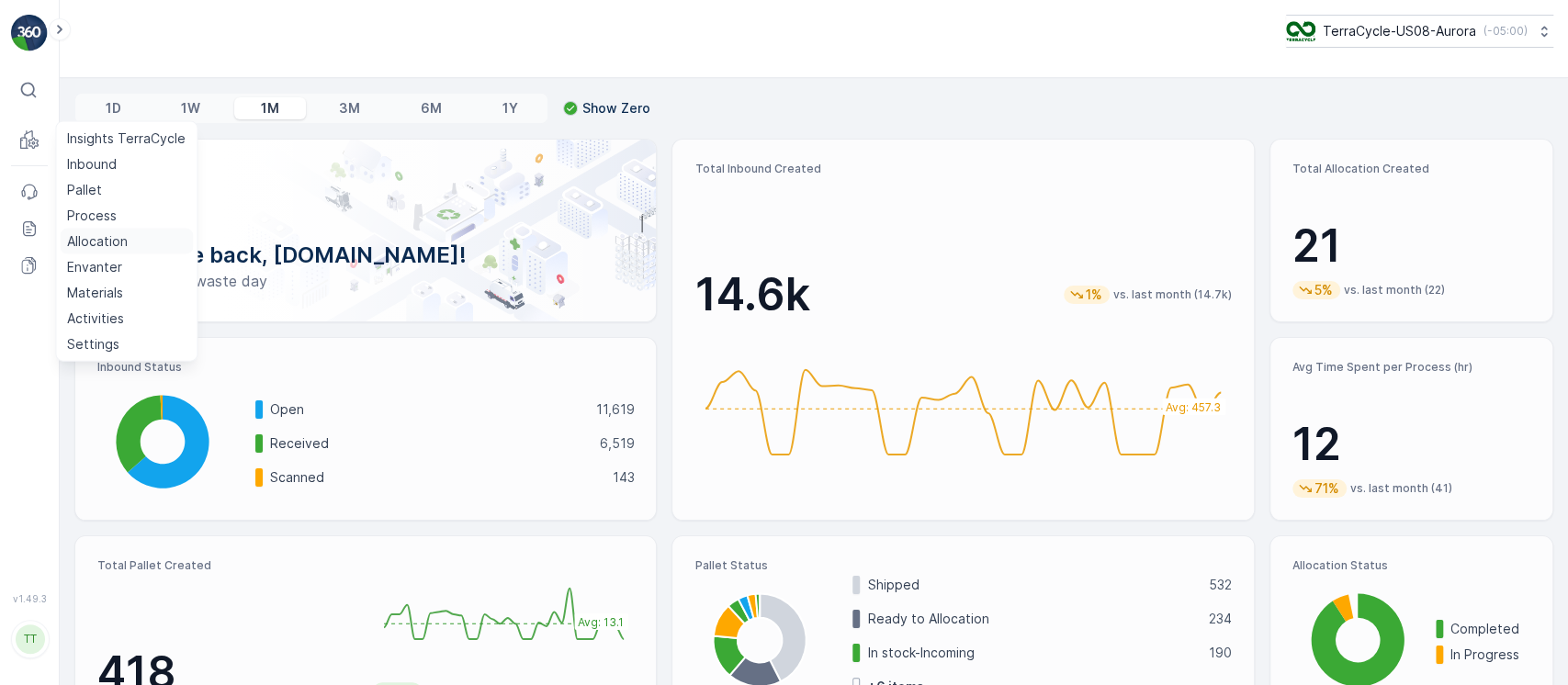
click at [124, 232] on p "Allocation" at bounding box center [97, 241] width 61 height 18
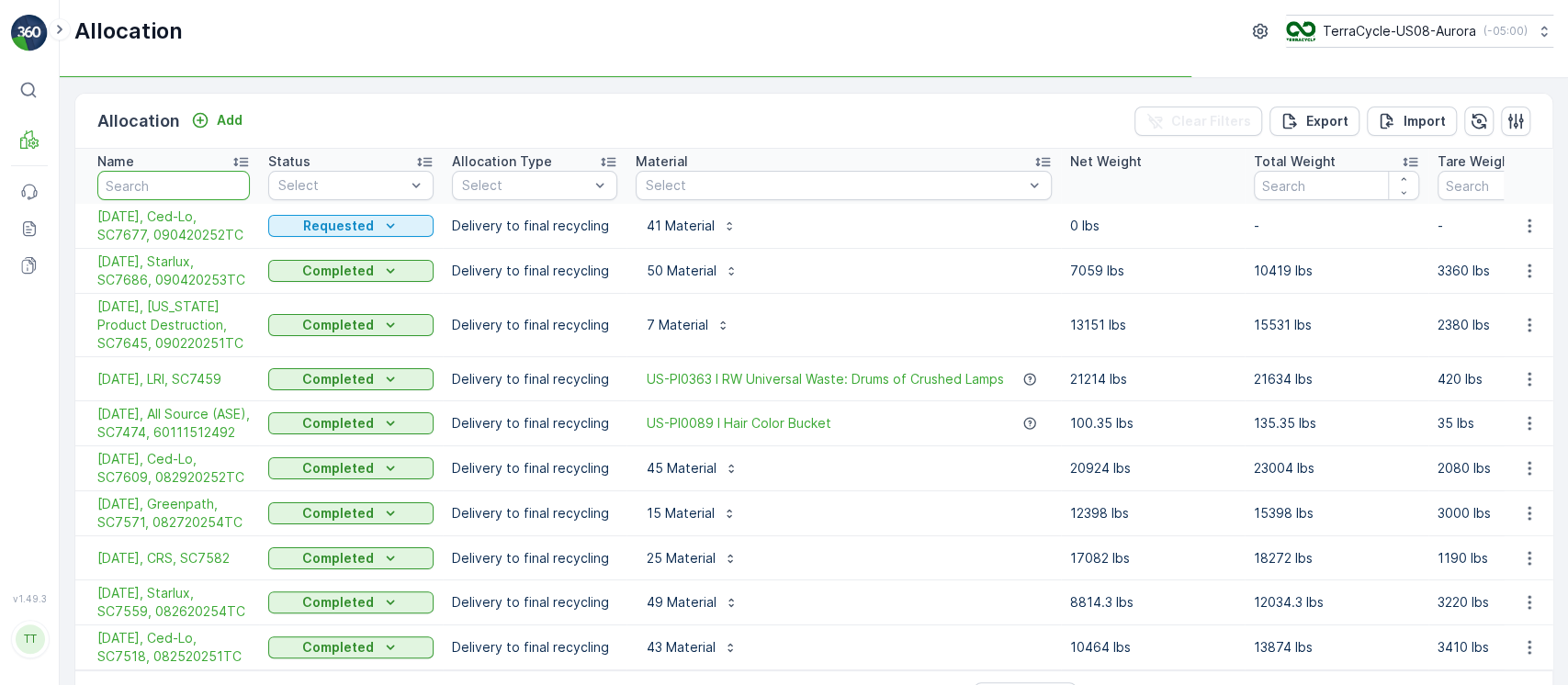
click at [215, 177] on input "text" at bounding box center [174, 186] width 153 height 29
type input "templ"
click at [333, 130] on div "Allocation Add Clear Filters Export Import" at bounding box center [814, 121] width 1477 height 55
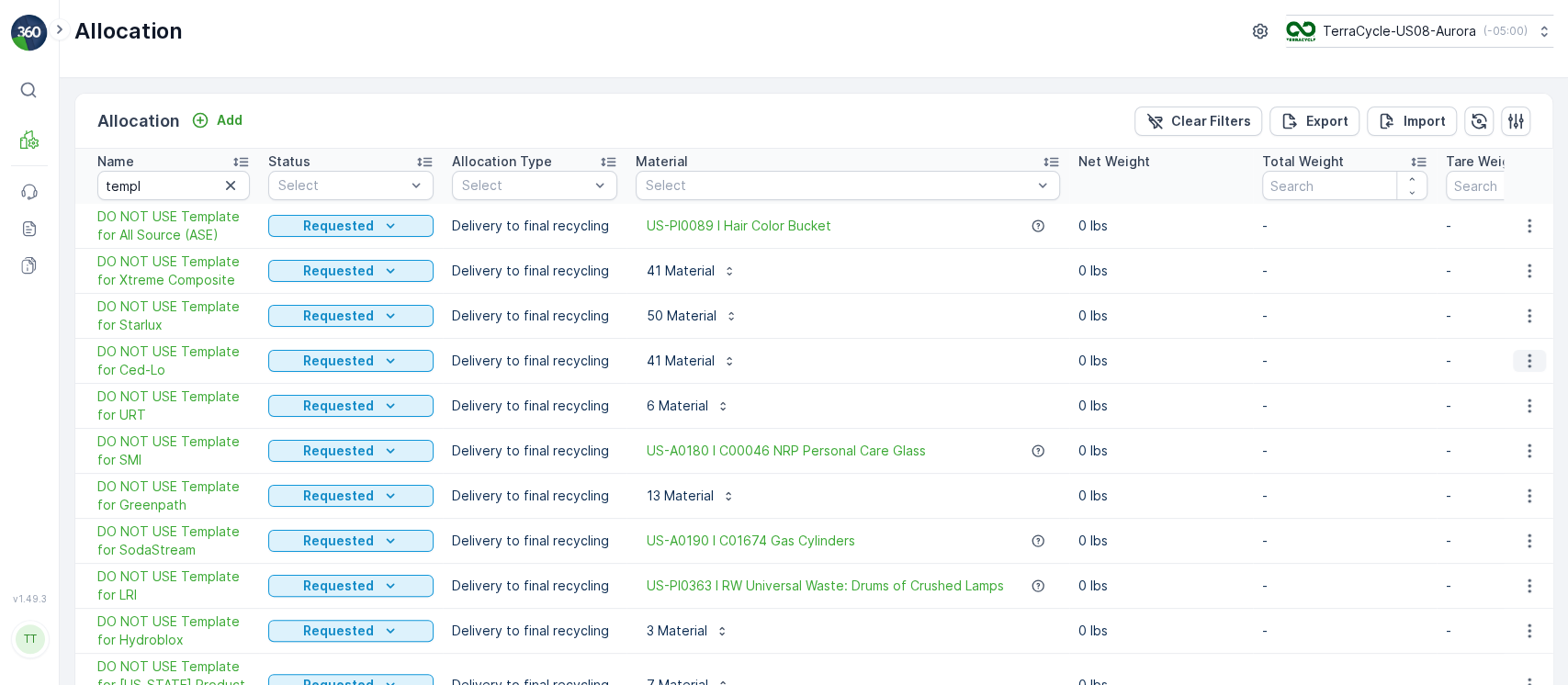
click at [1534, 365] on icon "button" at bounding box center [1528, 360] width 18 height 18
click at [1527, 411] on div "Edit Allocation" at bounding box center [1496, 413] width 147 height 26
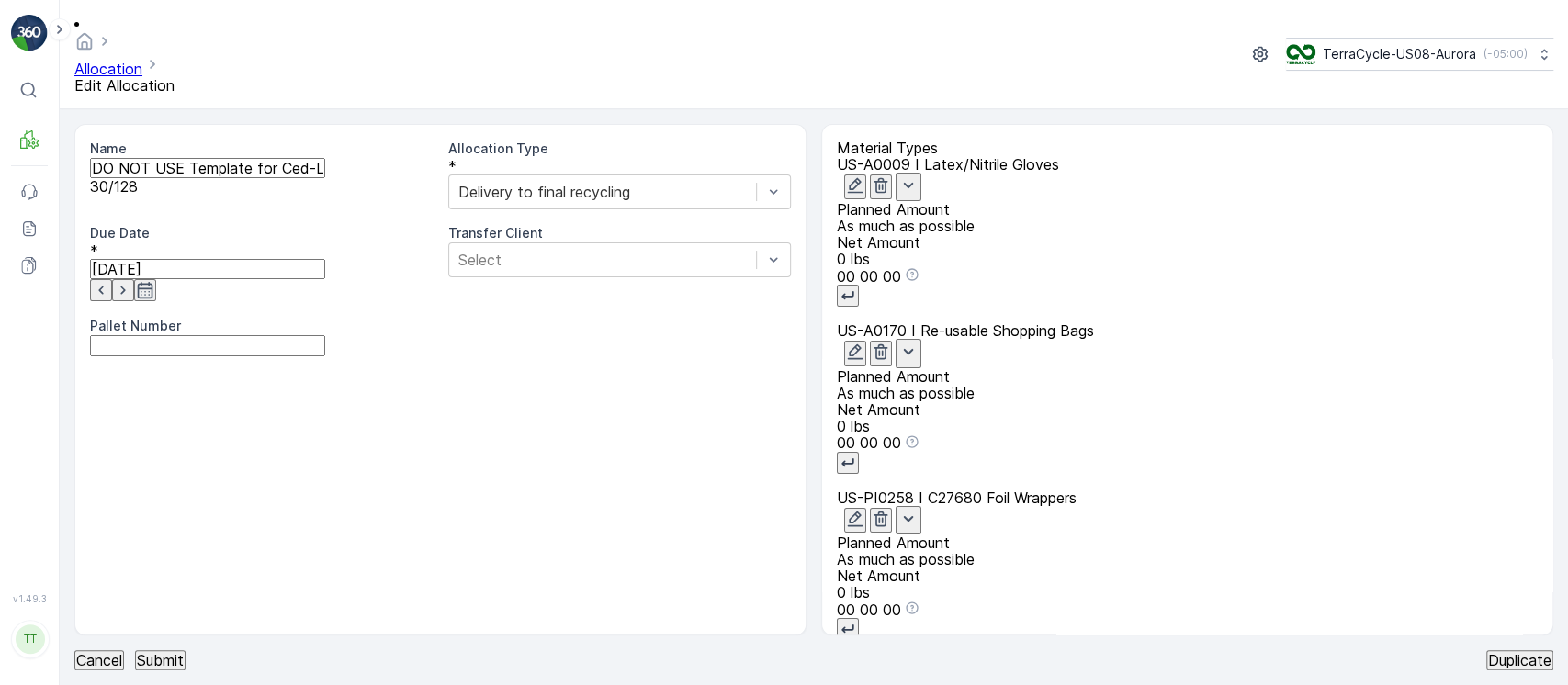
click at [103, 652] on p "Cancel" at bounding box center [99, 660] width 45 height 16
